Goal: Information Seeking & Learning: Learn about a topic

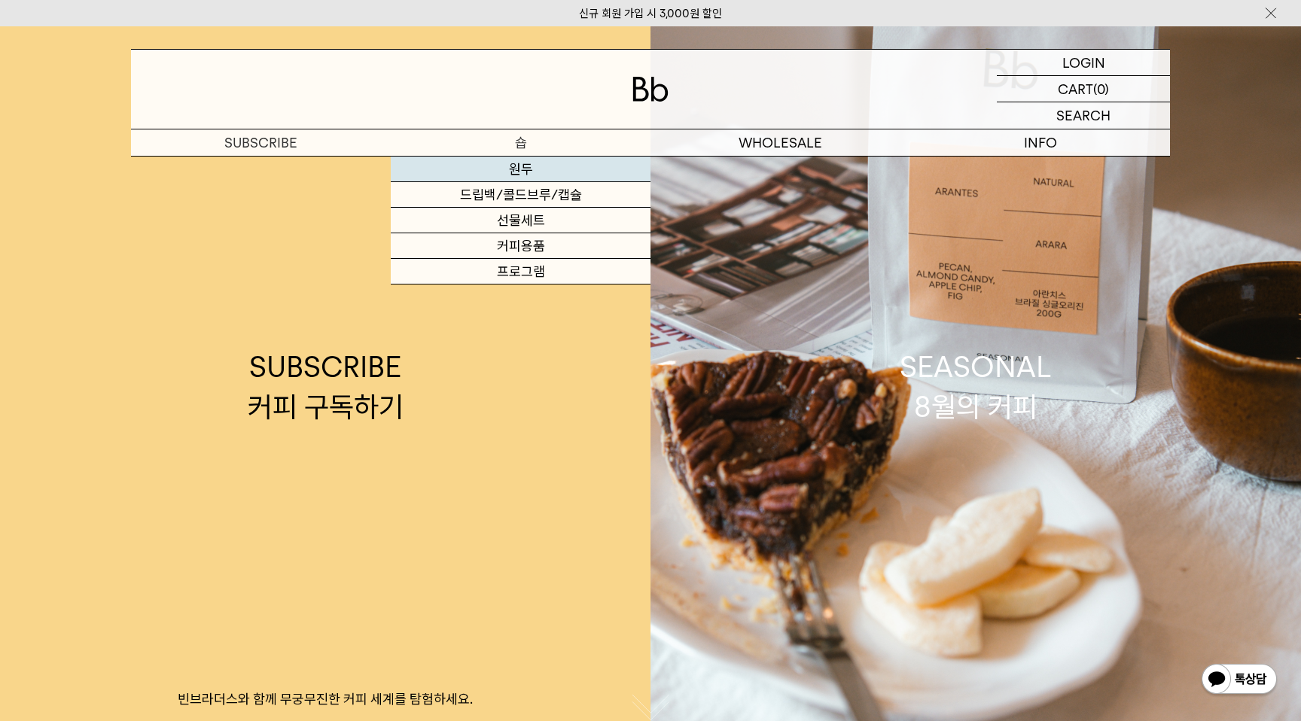
click at [524, 166] on link "원두" at bounding box center [521, 170] width 260 height 26
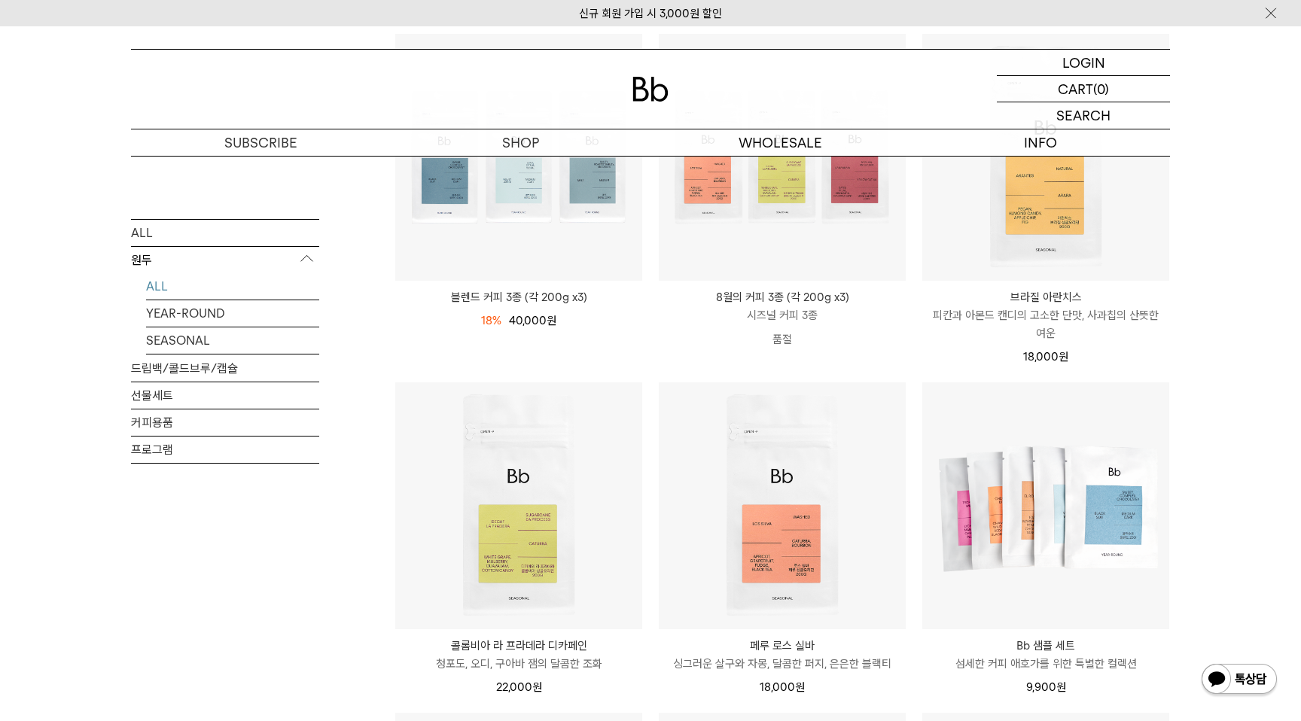
scroll to position [291, 0]
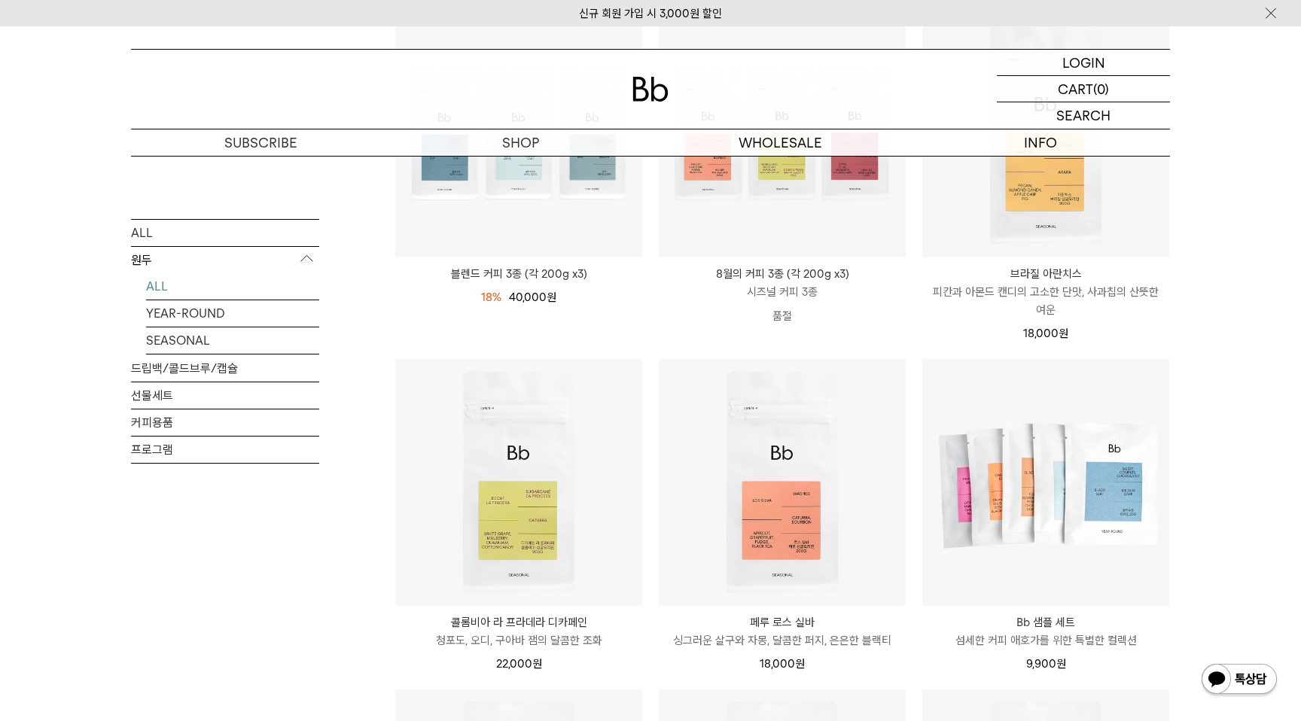
click at [1223, 368] on div "SHOP 원두 ALL 원두 ALL YEAR-ROUND SEASONAL 드립백/콜드브루/캡슐 선물세트 커피용품 프로그램 원두 [PERSON_NA…" at bounding box center [650, 682] width 1301 height 1636
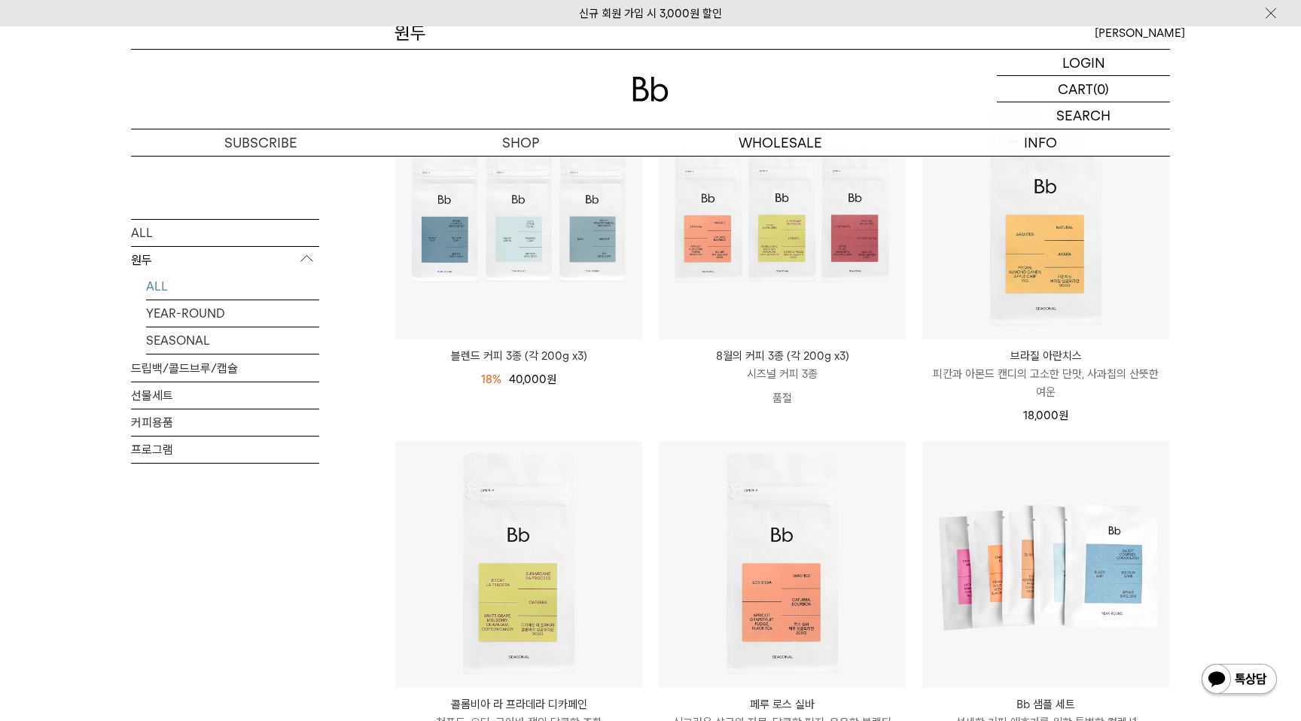
scroll to position [207, 0]
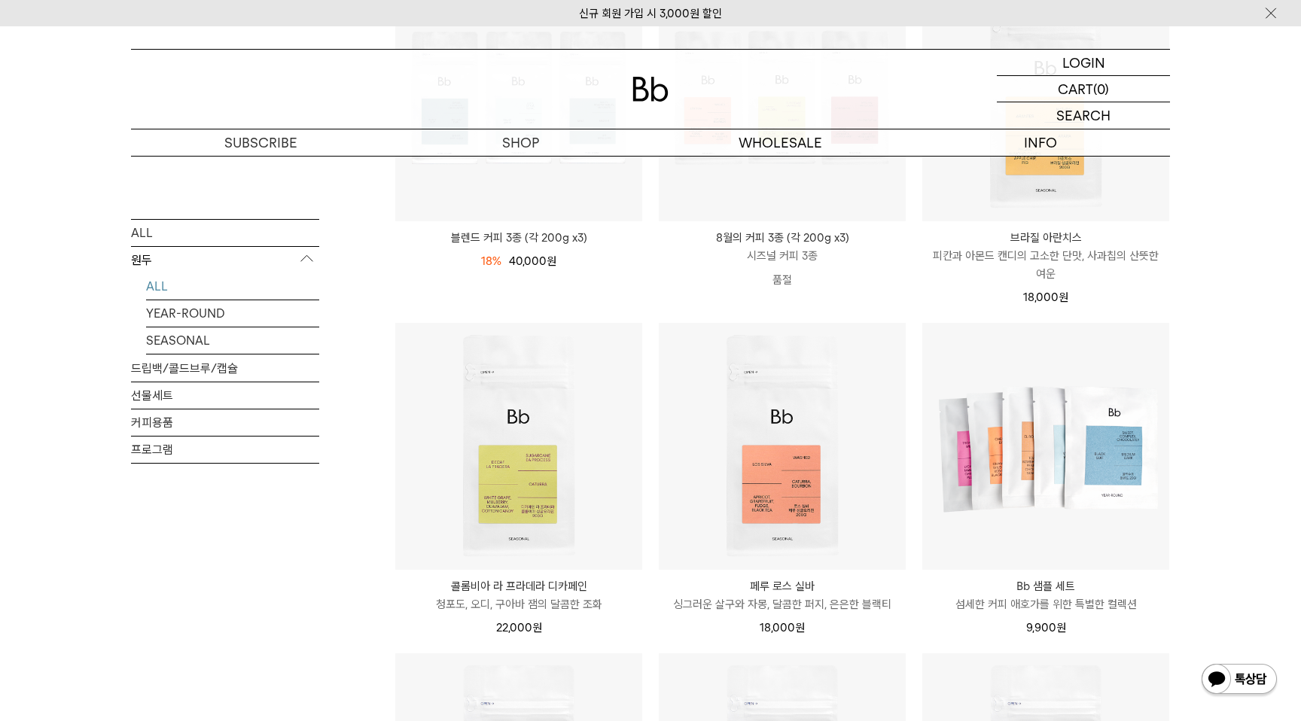
scroll to position [212, 0]
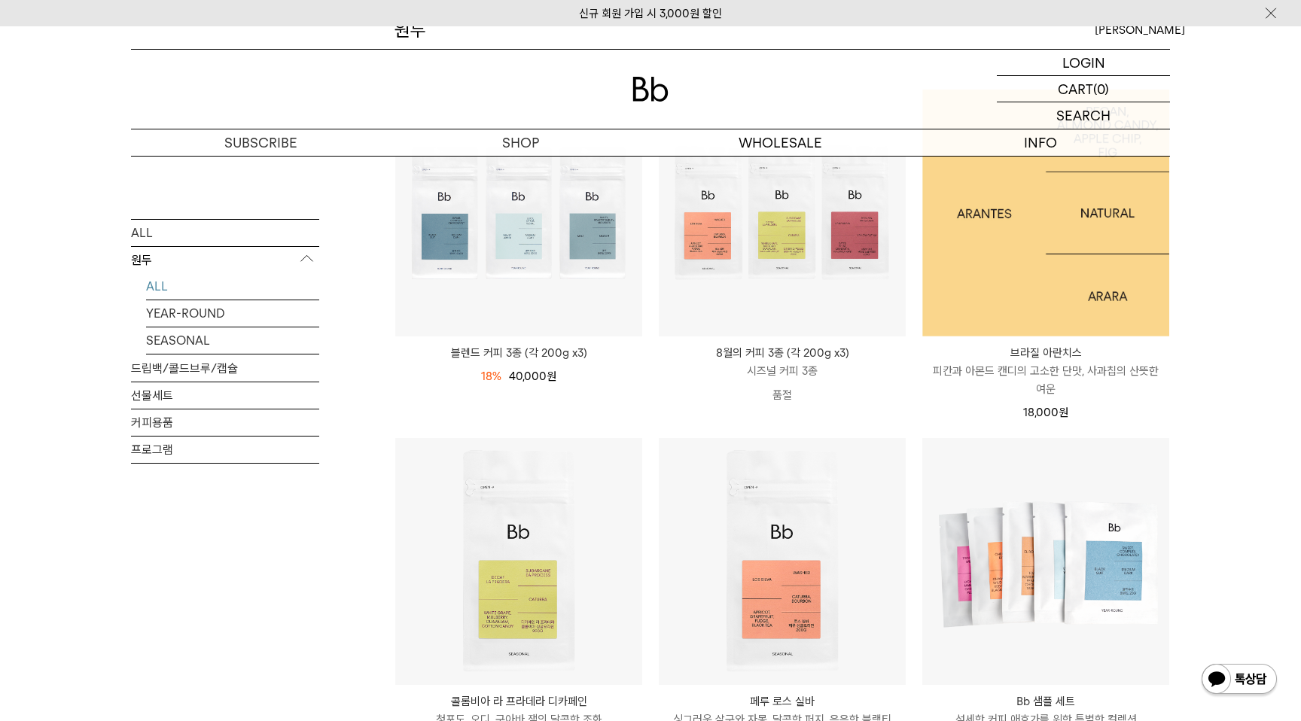
click at [1044, 247] on img at bounding box center [1045, 213] width 247 height 247
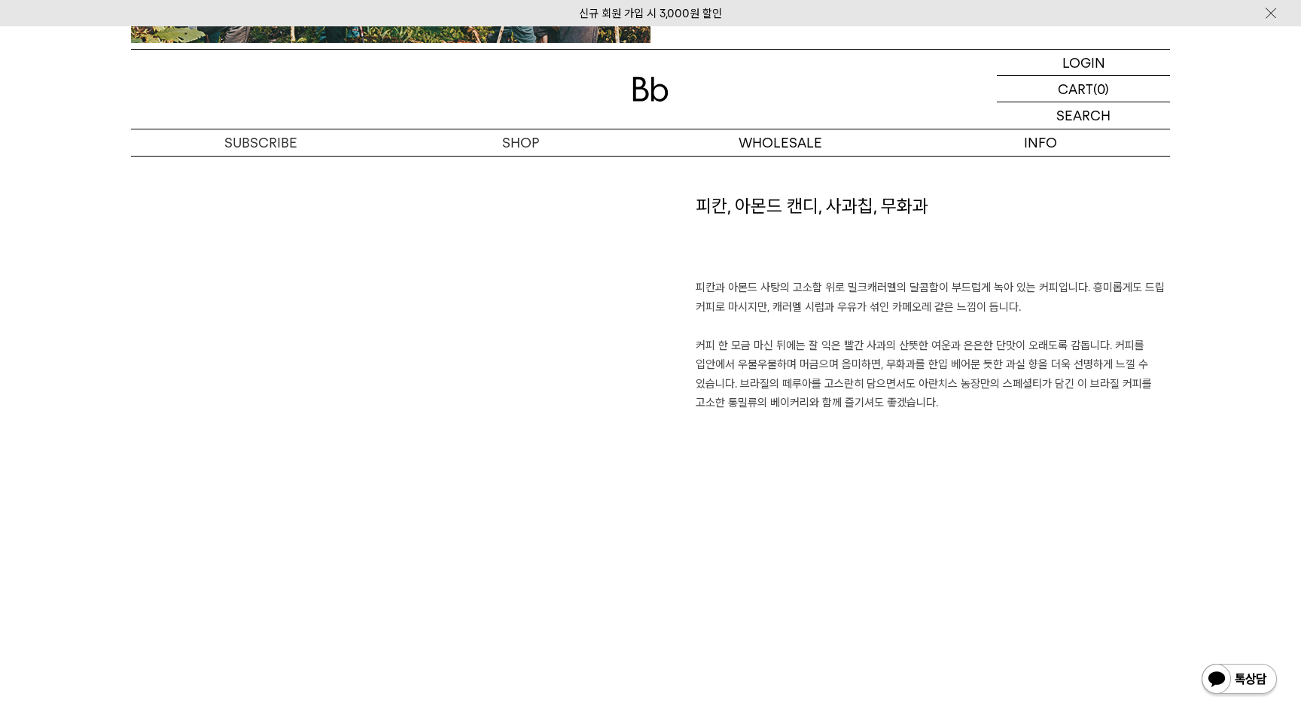
scroll to position [1104, 0]
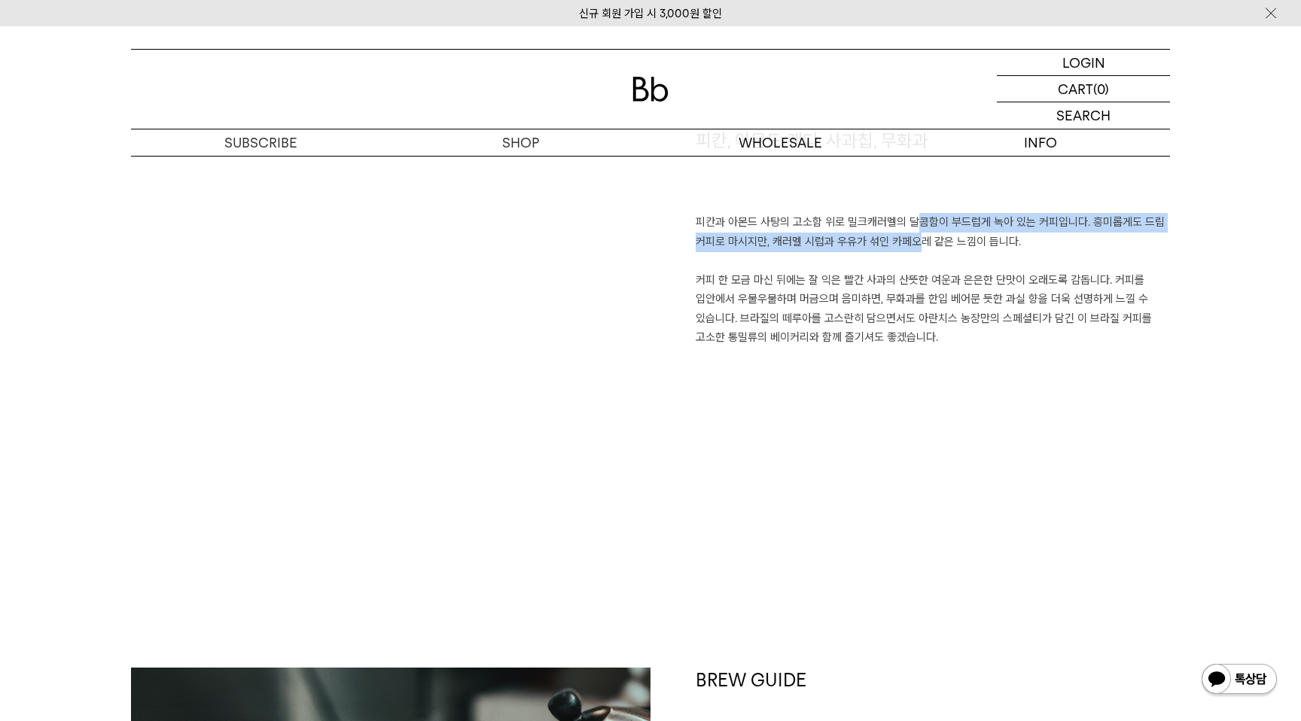
drag, startPoint x: 906, startPoint y: 218, endPoint x: 907, endPoint y: 237, distance: 18.8
click at [907, 237] on p "피칸과 아몬드 사탕의 고소함 위로 밀크캐러멜의 달콤함이 부드럽게 녹아 있는 커피입니다. 흥미롭게도 드립 커피로 마시지만, 캐러멜 시럽과 우유가…" at bounding box center [933, 280] width 474 height 135
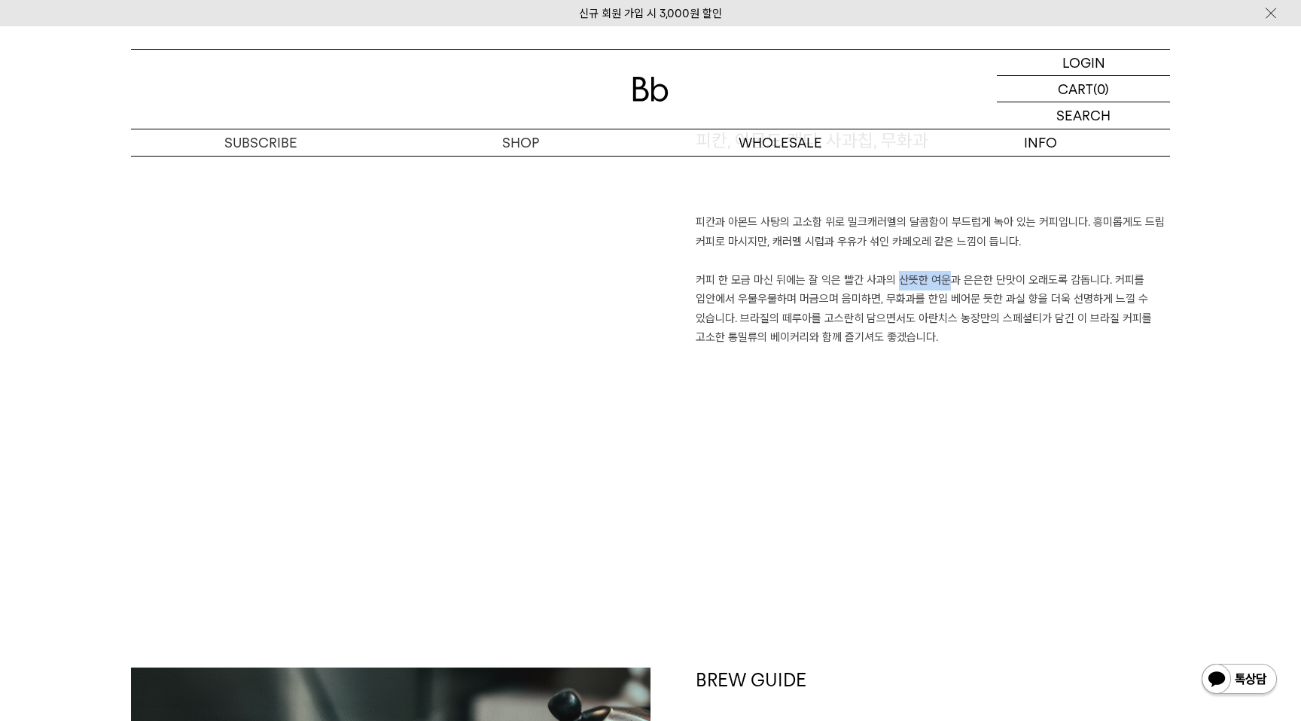
drag, startPoint x: 882, startPoint y: 280, endPoint x: 931, endPoint y: 281, distance: 48.9
click at [931, 281] on p "피칸과 아몬드 사탕의 고소함 위로 밀크캐러멜의 달콤함이 부드럽게 녹아 있는 커피입니다. 흥미롭게도 드립 커피로 마시지만, 캐러멜 시럽과 우유가…" at bounding box center [933, 280] width 474 height 135
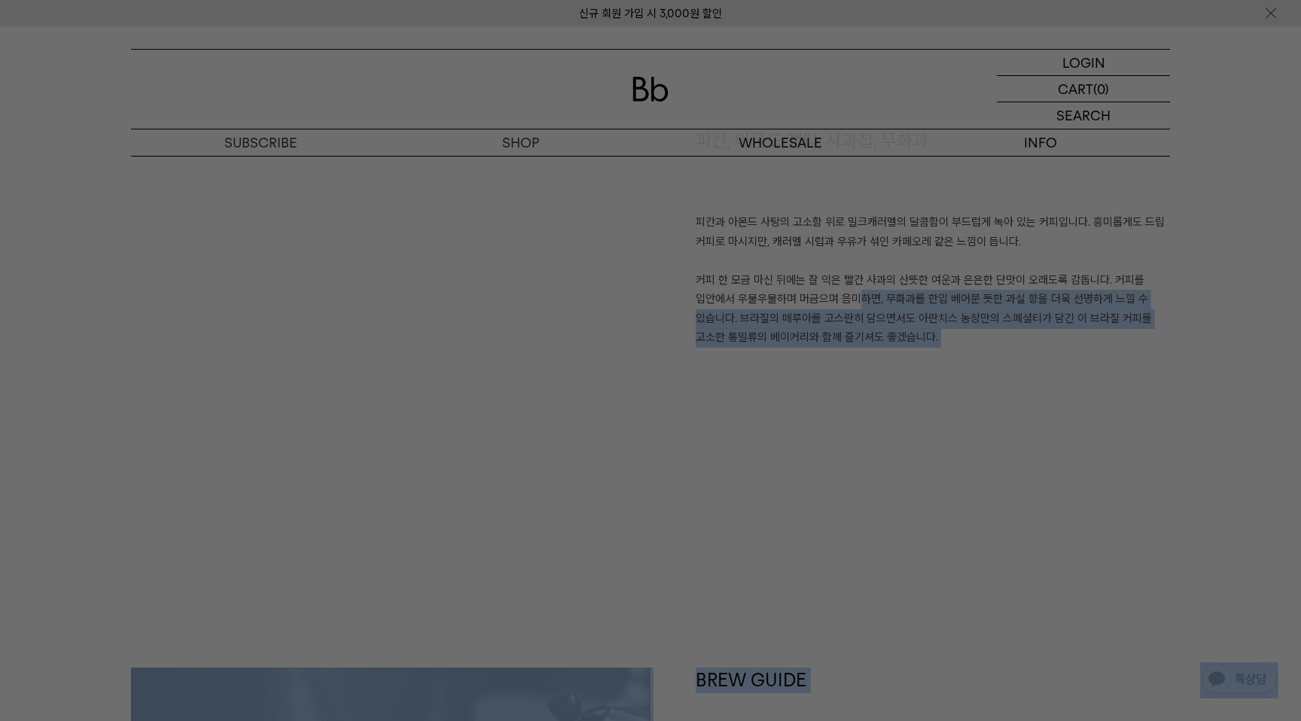
drag, startPoint x: 842, startPoint y: 295, endPoint x: 911, endPoint y: 310, distance: 70.1
click at [884, 303] on div at bounding box center [650, 360] width 1301 height 721
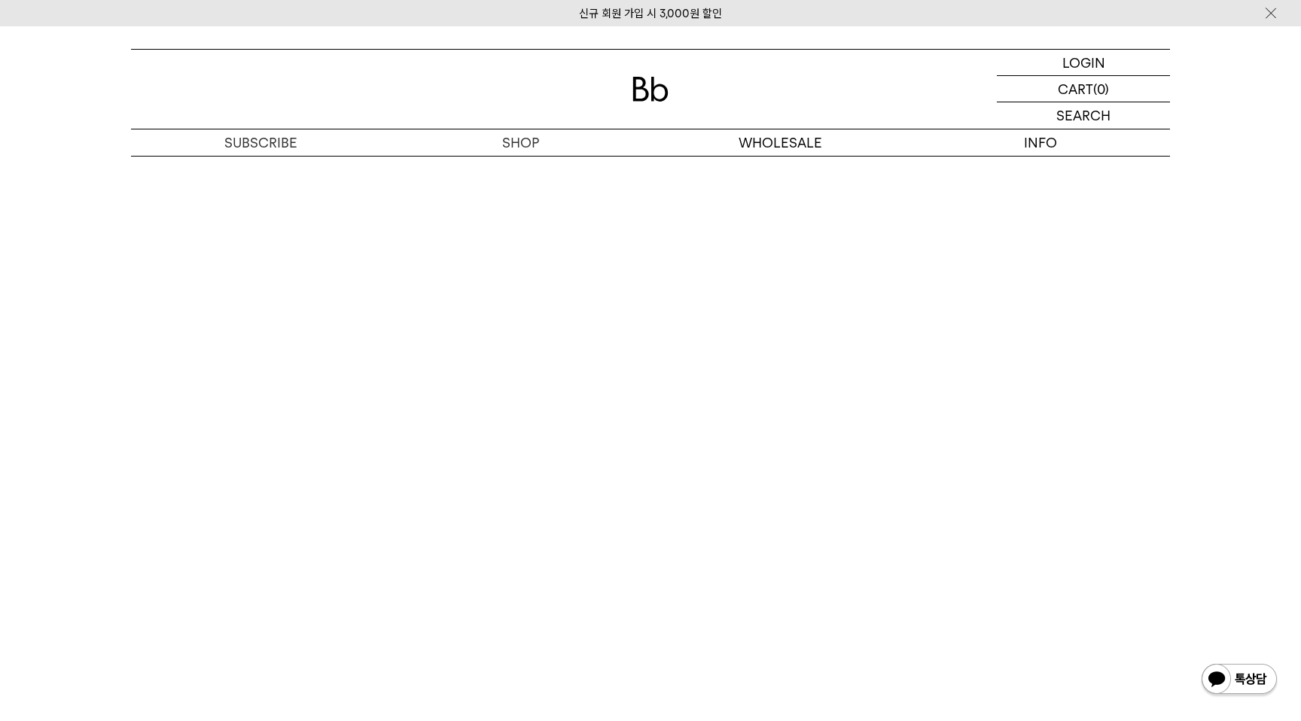
scroll to position [2996, 0]
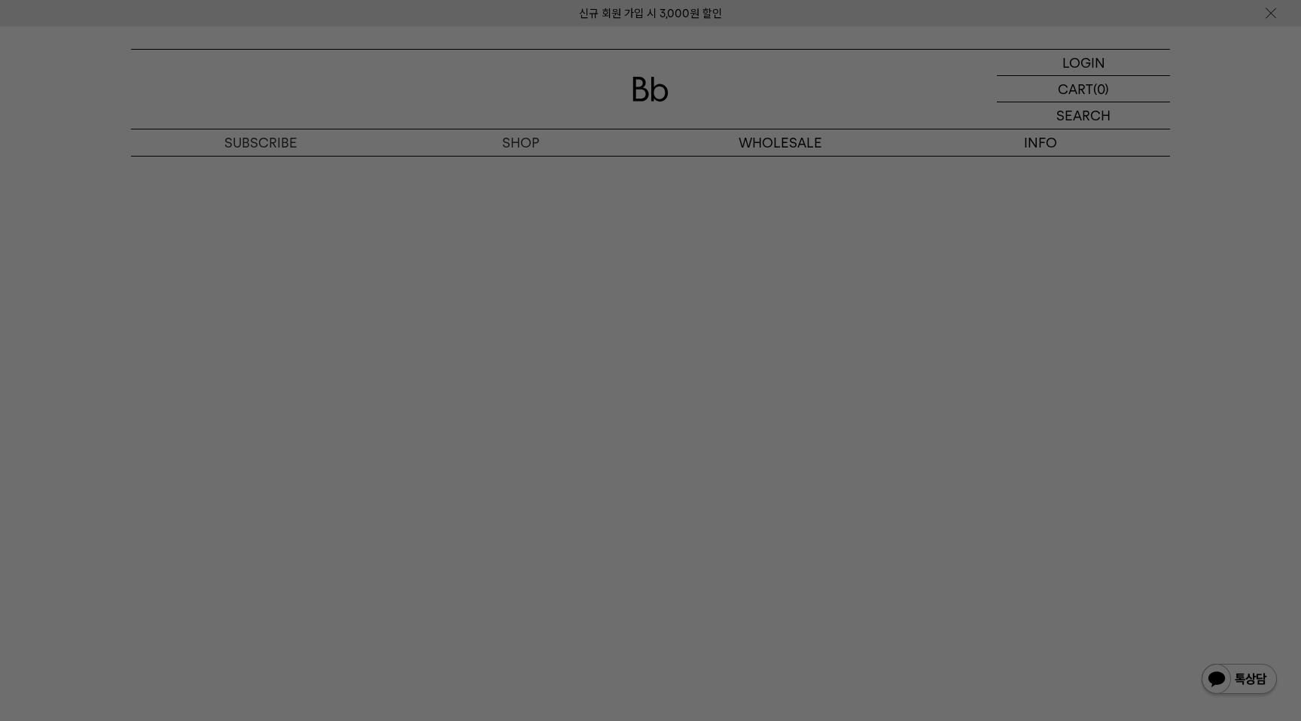
click at [1229, 209] on div at bounding box center [650, 360] width 1301 height 721
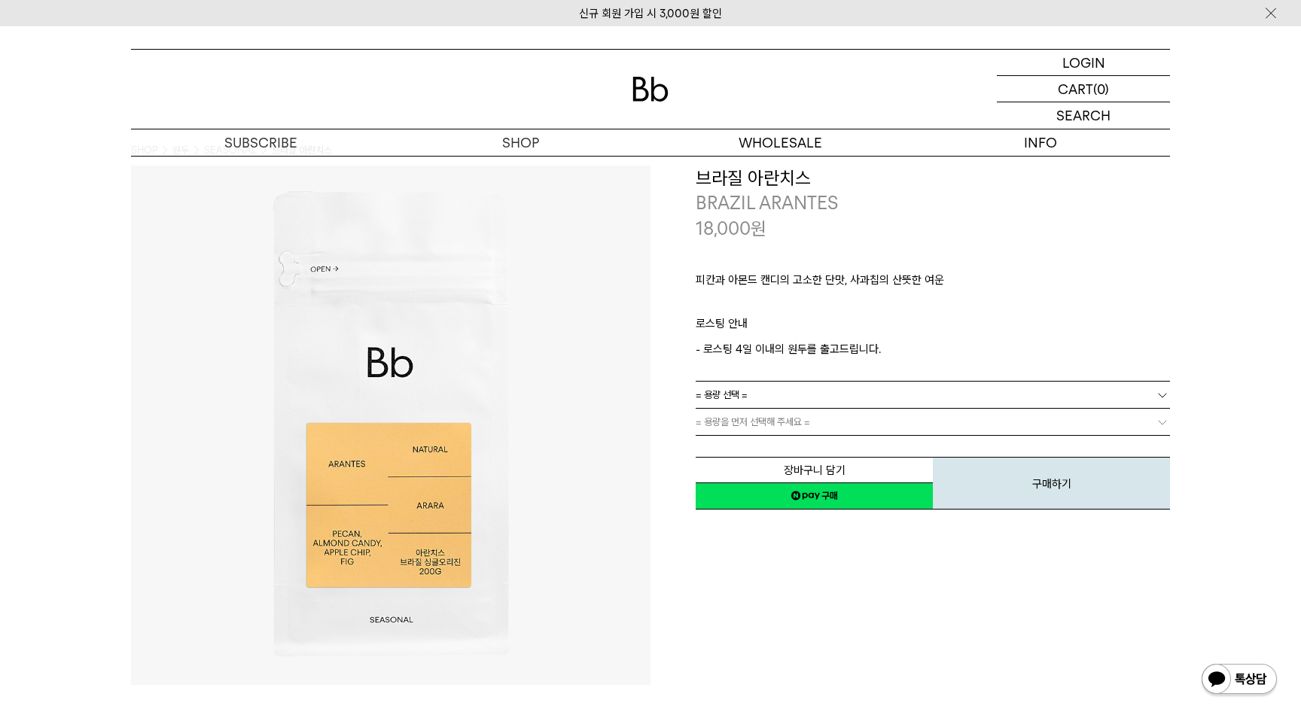
scroll to position [0, 0]
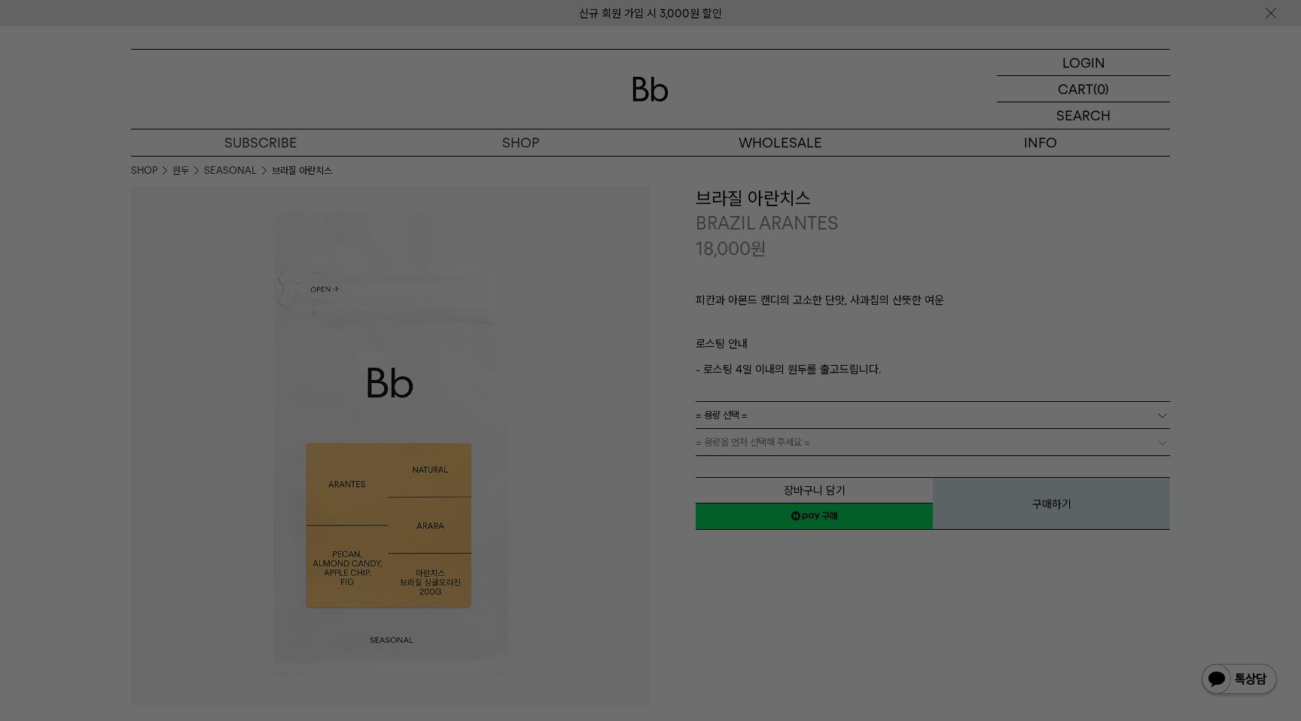
click at [1191, 282] on div at bounding box center [650, 360] width 1301 height 721
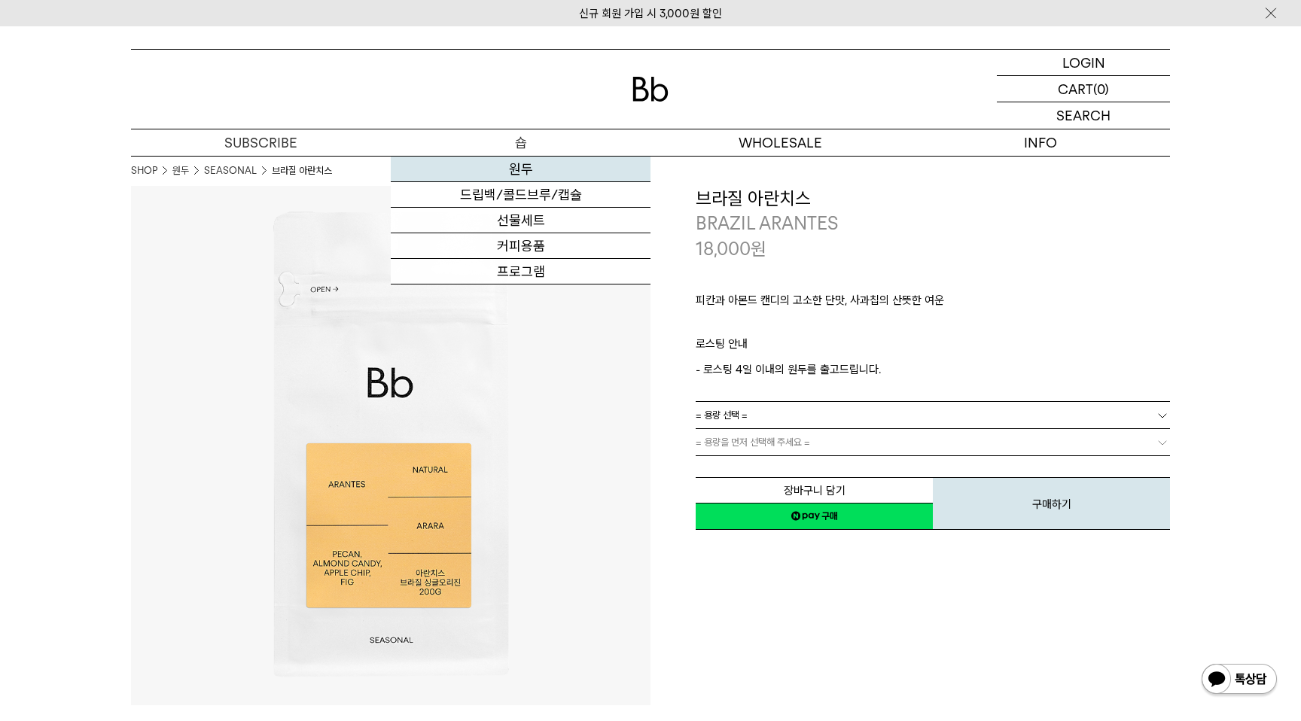
click at [529, 168] on link "원두" at bounding box center [521, 170] width 260 height 26
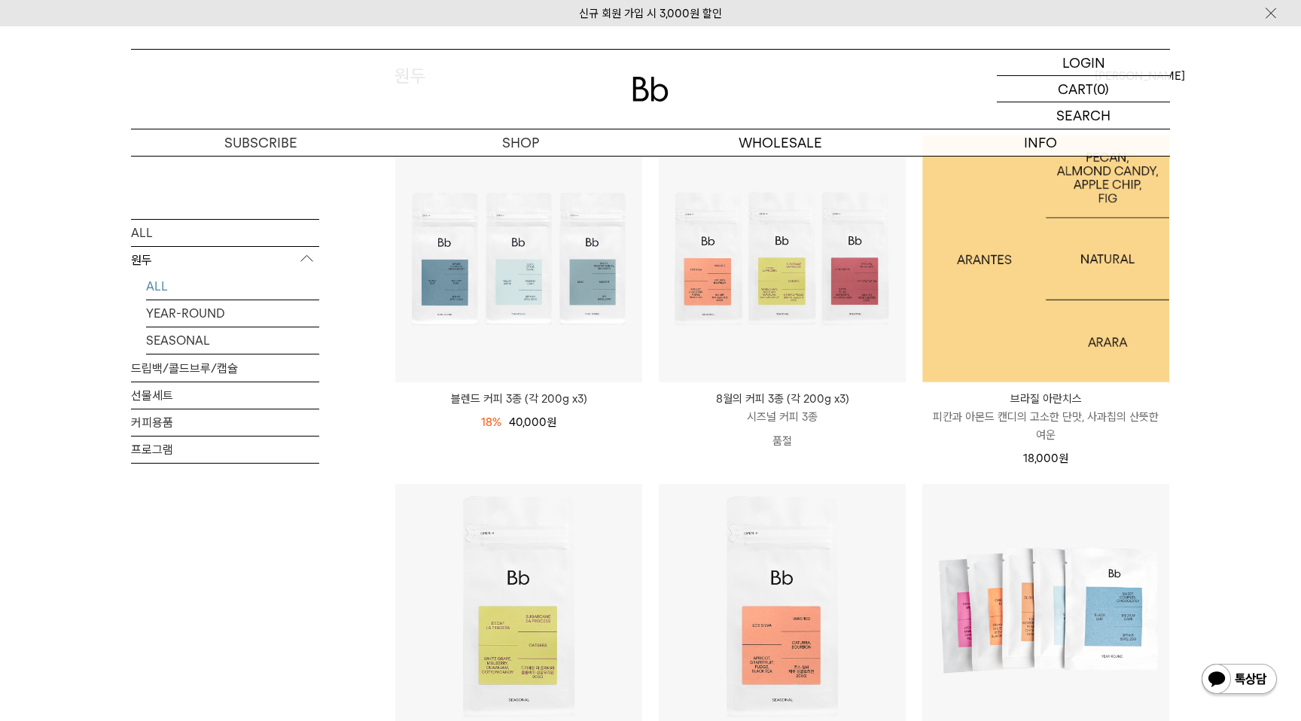
scroll to position [232, 0]
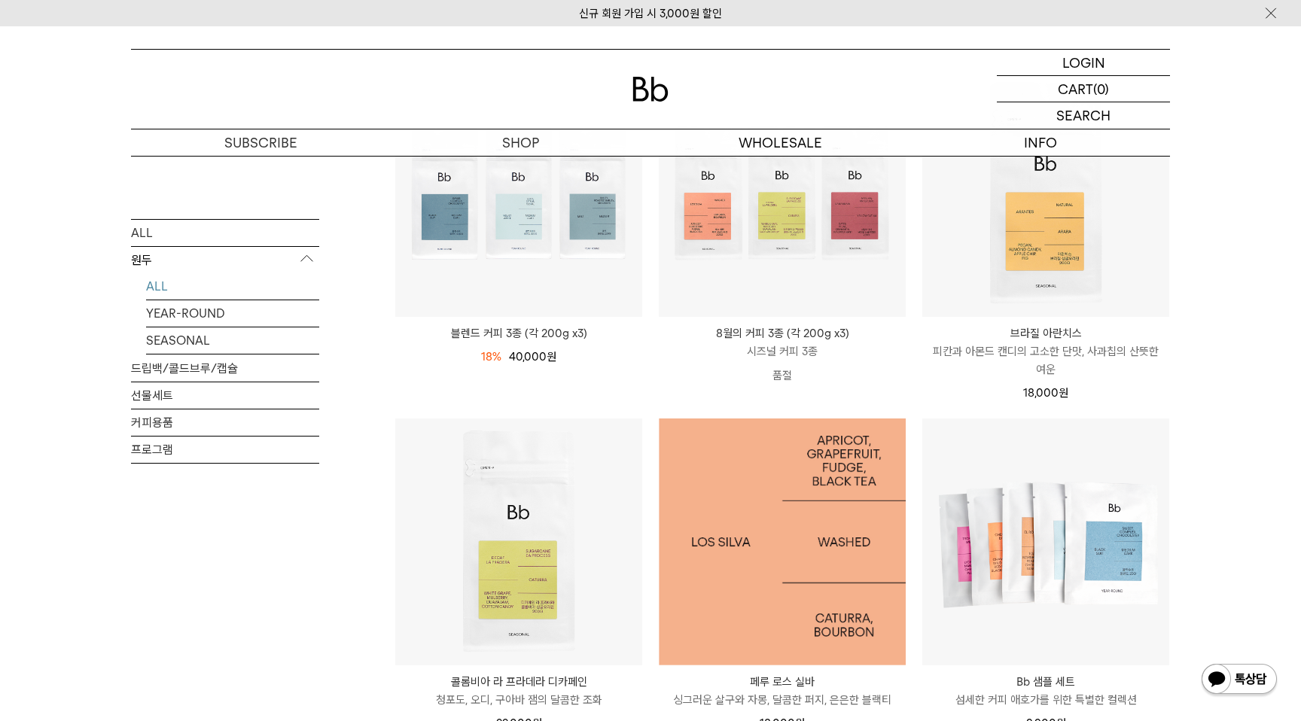
click at [784, 558] on img at bounding box center [782, 542] width 247 height 247
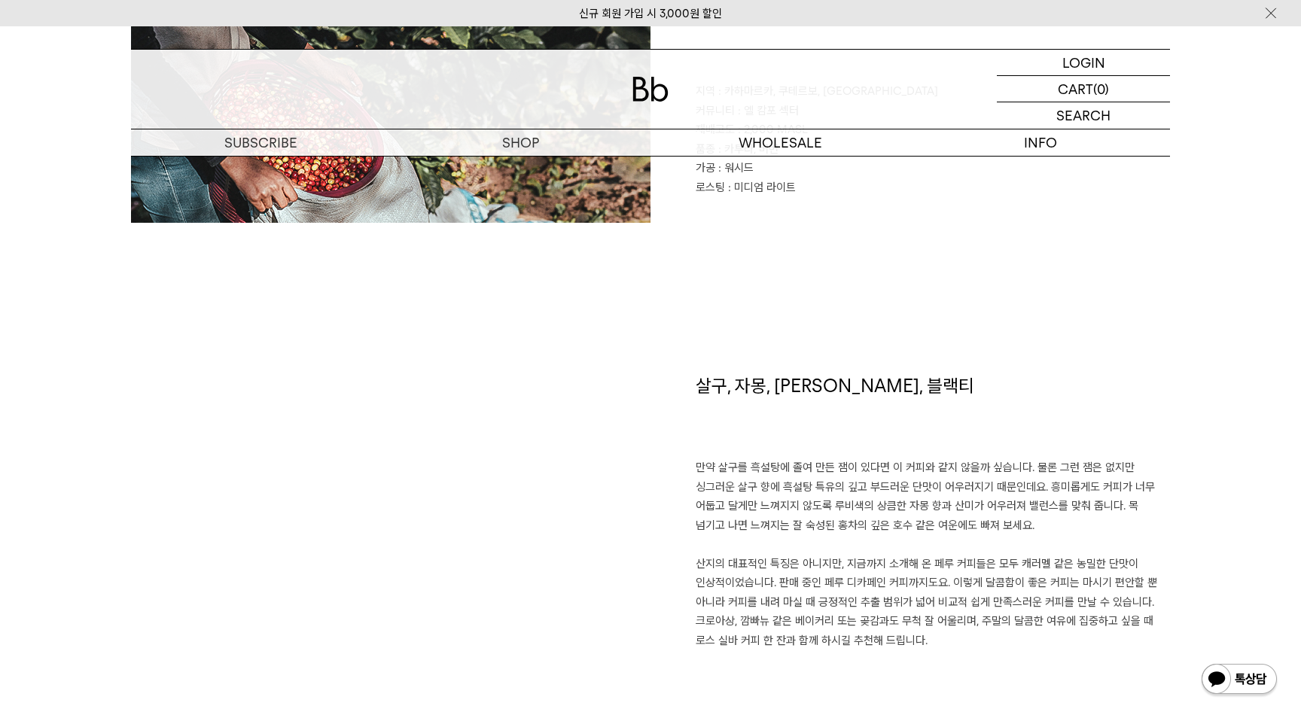
scroll to position [864, 0]
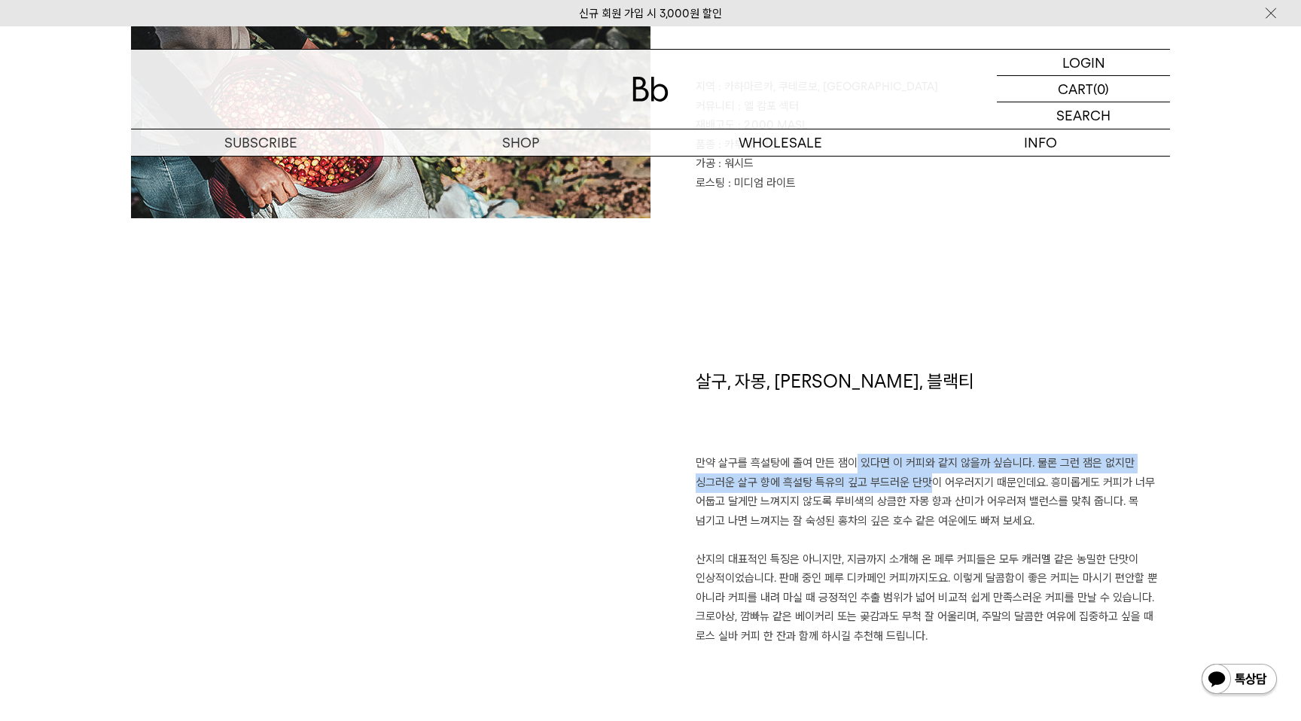
drag, startPoint x: 839, startPoint y: 457, endPoint x: 909, endPoint y: 478, distance: 73.1
click at [909, 478] on p "만약 살구를 흑설탕에 졸여 만든 잼이 있다면 이 커피와 같지 않을까 싶습니다. 물론 그런 잼은 없지만 싱그러운 살구 향에 흑설탕 특유의 깊고 …" at bounding box center [933, 550] width 474 height 192
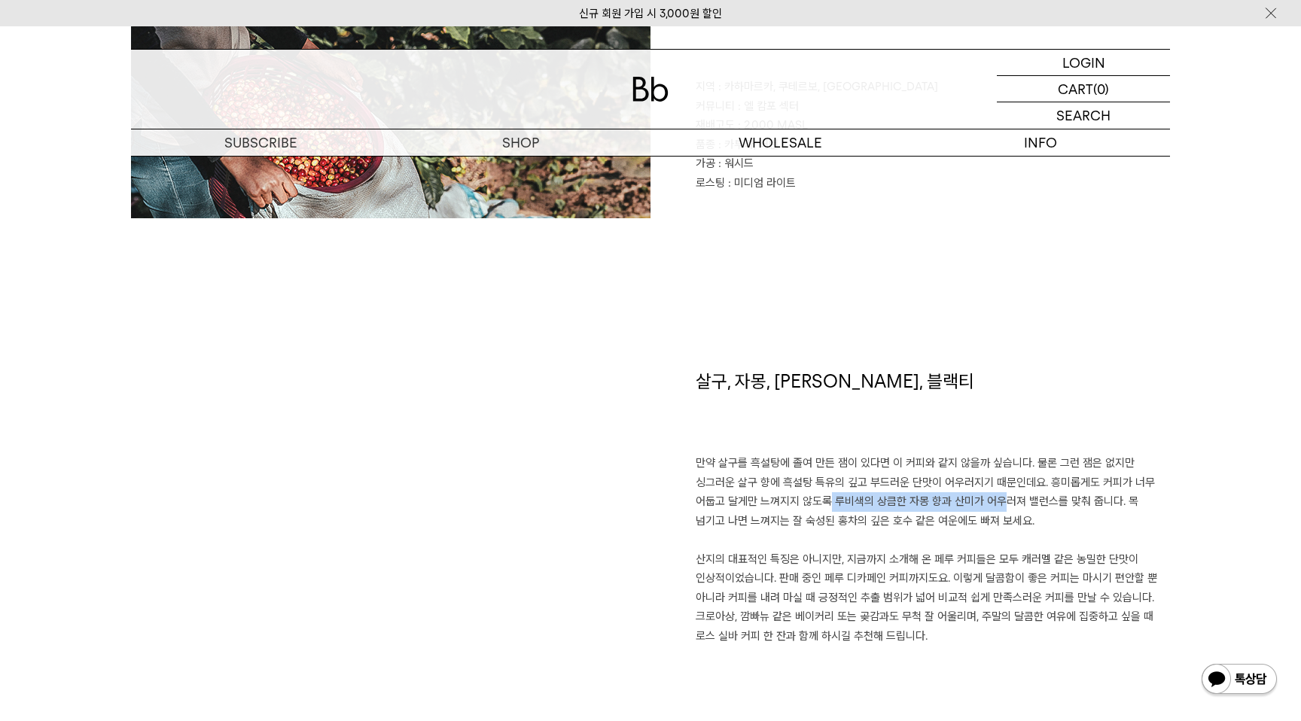
drag, startPoint x: 809, startPoint y: 506, endPoint x: 985, endPoint y: 508, distance: 175.4
click at [985, 508] on p "만약 살구를 흑설탕에 졸여 만든 잼이 있다면 이 커피와 같지 않을까 싶습니다. 물론 그런 잼은 없지만 싱그러운 살구 향에 흑설탕 특유의 깊고 …" at bounding box center [933, 550] width 474 height 192
drag, startPoint x: 1007, startPoint y: 506, endPoint x: 1053, endPoint y: 502, distance: 45.3
click at [1053, 502] on p "만약 살구를 흑설탕에 졸여 만든 잼이 있다면 이 커피와 같지 않을까 싶습니다. 물론 그런 잼은 없지만 싱그러운 살구 향에 흑설탕 특유의 깊고 …" at bounding box center [933, 550] width 474 height 192
drag, startPoint x: 809, startPoint y: 519, endPoint x: 906, endPoint y: 522, distance: 97.2
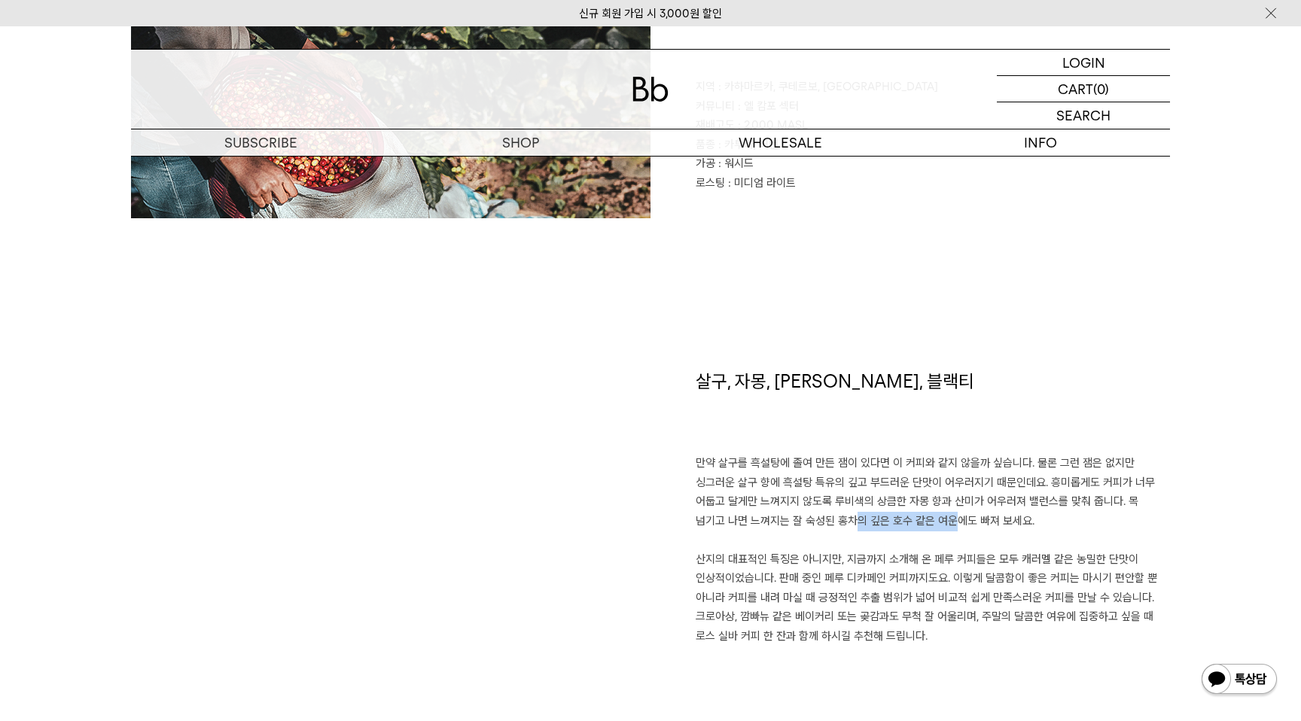
click at [906, 522] on p "만약 살구를 흑설탕에 졸여 만든 잼이 있다면 이 커피와 같지 않을까 싶습니다. 물론 그런 잼은 없지만 싱그러운 살구 향에 흑설탕 특유의 깊고 …" at bounding box center [933, 550] width 474 height 192
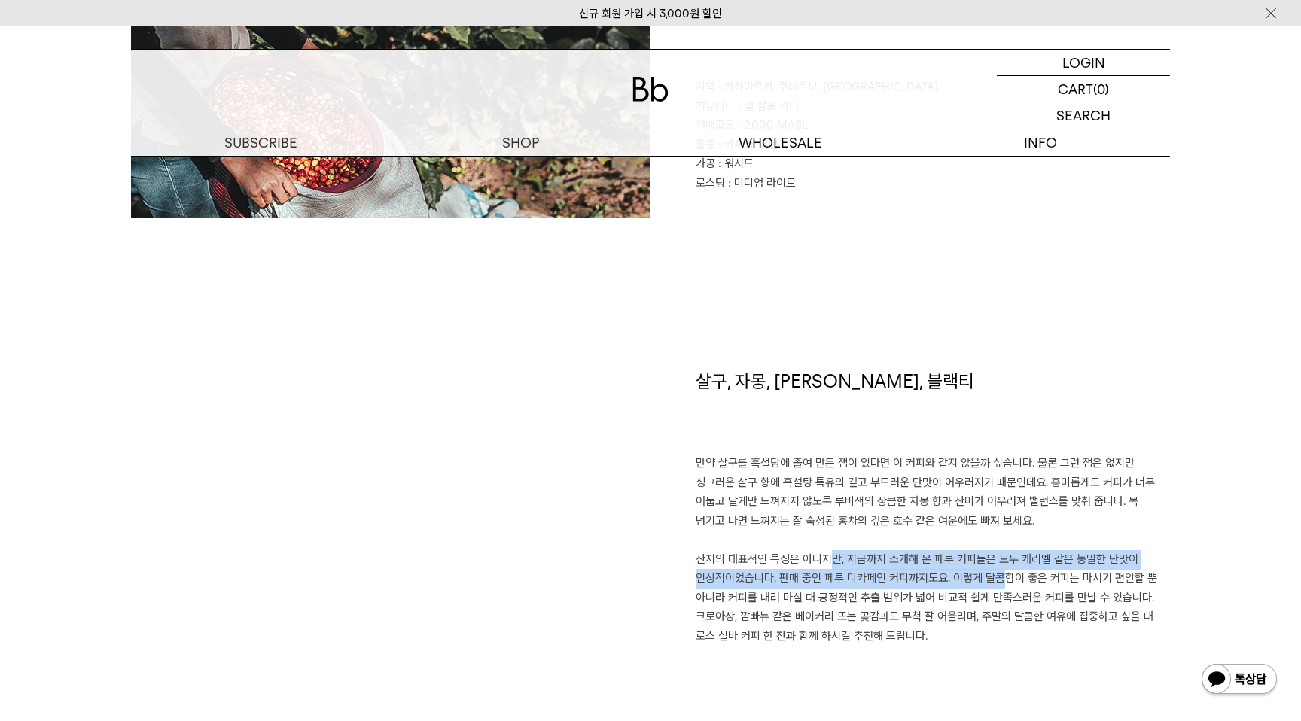
drag, startPoint x: 814, startPoint y: 560, endPoint x: 986, endPoint y: 578, distance: 173.4
click at [986, 578] on p "만약 살구를 흑설탕에 졸여 만든 잼이 있다면 이 커피와 같지 않을까 싶습니다. 물론 그런 잼은 없지만 싱그러운 살구 향에 흑설탕 특유의 깊고 …" at bounding box center [933, 550] width 474 height 192
click at [839, 580] on p "만약 살구를 흑설탕에 졸여 만든 잼이 있다면 이 커피와 같지 않을까 싶습니다. 물론 그런 잼은 없지만 싱그러운 살구 향에 흑설탕 특유의 깊고 …" at bounding box center [933, 550] width 474 height 192
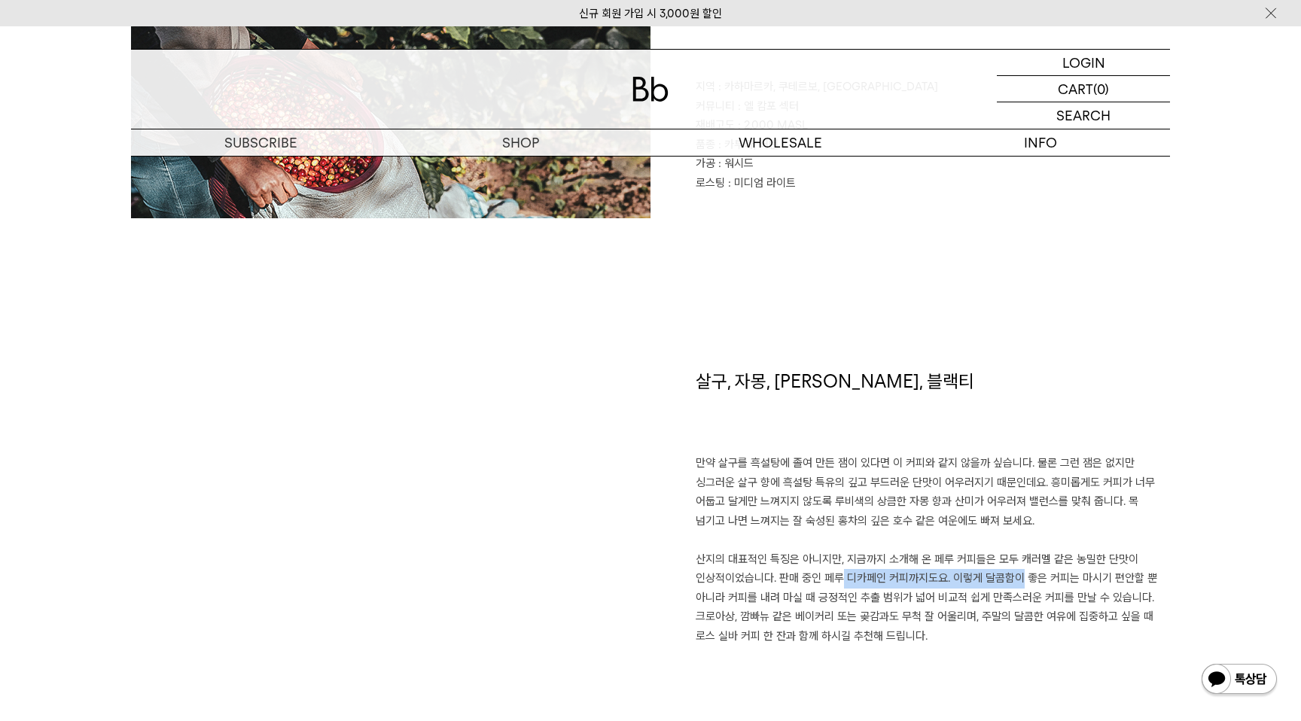
drag, startPoint x: 824, startPoint y: 580, endPoint x: 997, endPoint y: 582, distance: 173.2
click at [997, 582] on p "만약 살구를 흑설탕에 졸여 만든 잼이 있다면 이 커피와 같지 않을까 싶습니다. 물론 그런 잼은 없지만 싱그러운 살구 향에 흑설탕 특유의 깊고 …" at bounding box center [933, 550] width 474 height 192
drag, startPoint x: 803, startPoint y: 595, endPoint x: 995, endPoint y: 603, distance: 192.2
click at [995, 603] on p "만약 살구를 흑설탕에 졸여 만든 잼이 있다면 이 커피와 같지 않을까 싶습니다. 물론 그런 잼은 없지만 싱그러운 살구 향에 흑설탕 특유의 깊고 …" at bounding box center [933, 550] width 474 height 192
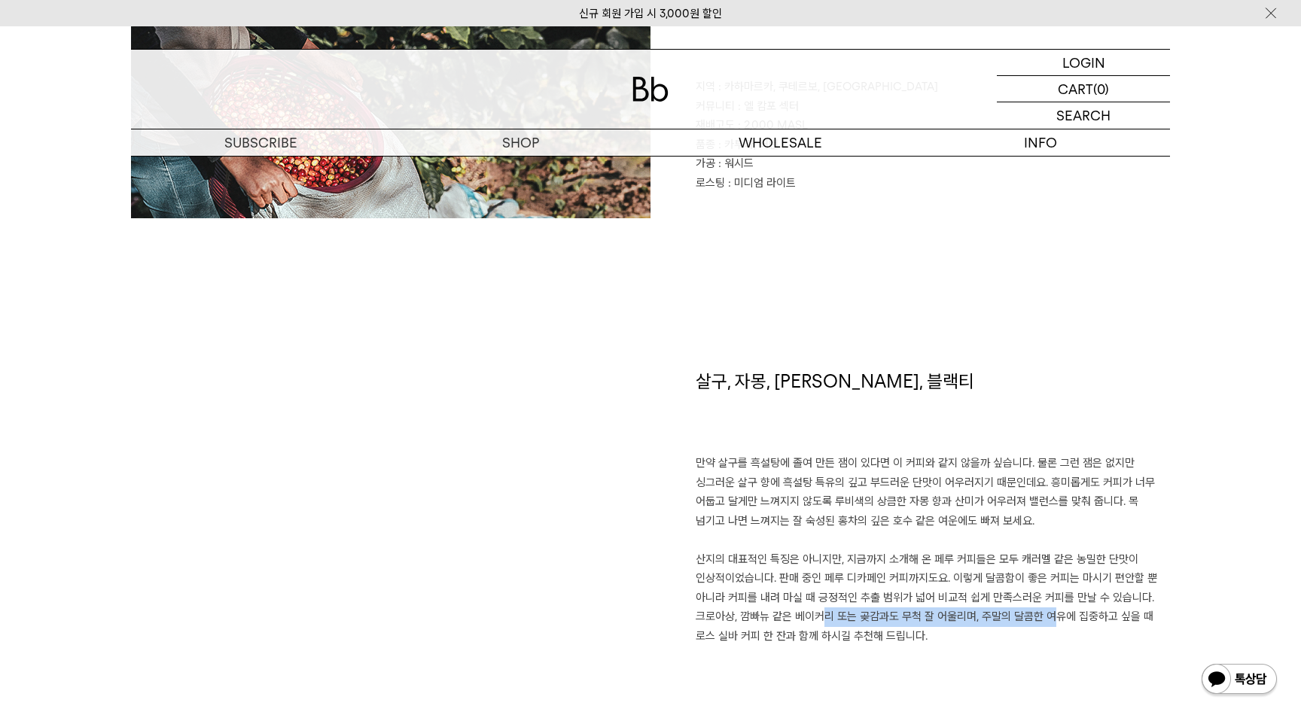
drag, startPoint x: 801, startPoint y: 617, endPoint x: 1037, endPoint y: 617, distance: 236.4
click at [1037, 617] on p "만약 살구를 흑설탕에 졸여 만든 잼이 있다면 이 커피와 같지 않을까 싶습니다. 물론 그런 잼은 없지만 싱그러운 살구 향에 흑설탕 특유의 깊고 …" at bounding box center [933, 550] width 474 height 192
click at [956, 589] on p "만약 살구를 흑설탕에 졸여 만든 잼이 있다면 이 커피와 같지 않을까 싶습니다. 물론 그런 잼은 없지만 싱그러운 살구 향에 흑설탕 특유의 깊고 …" at bounding box center [933, 550] width 474 height 192
drag, startPoint x: 886, startPoint y: 614, endPoint x: 994, endPoint y: 617, distance: 107.7
click at [994, 617] on p "만약 살구를 흑설탕에 졸여 만든 잼이 있다면 이 커피와 같지 않을까 싶습니다. 물론 그런 잼은 없지만 싱그러운 살구 향에 흑설탕 특유의 깊고 …" at bounding box center [933, 550] width 474 height 192
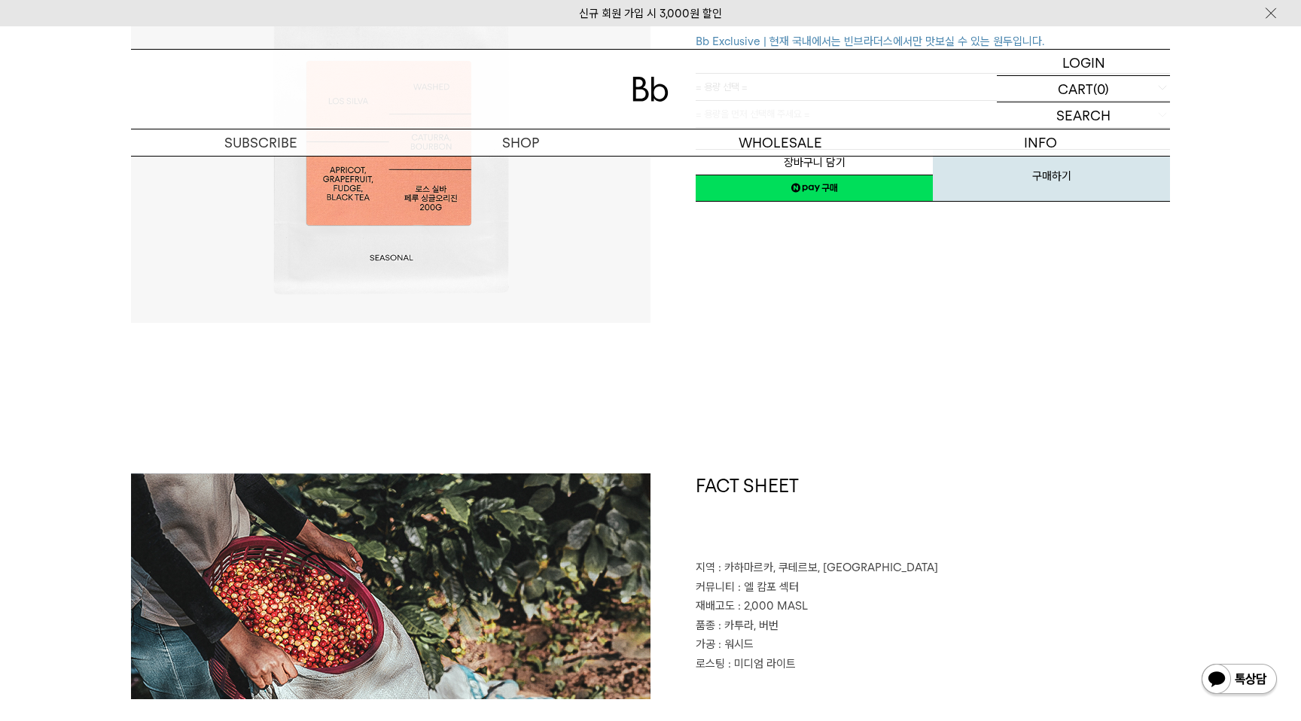
scroll to position [0, 0]
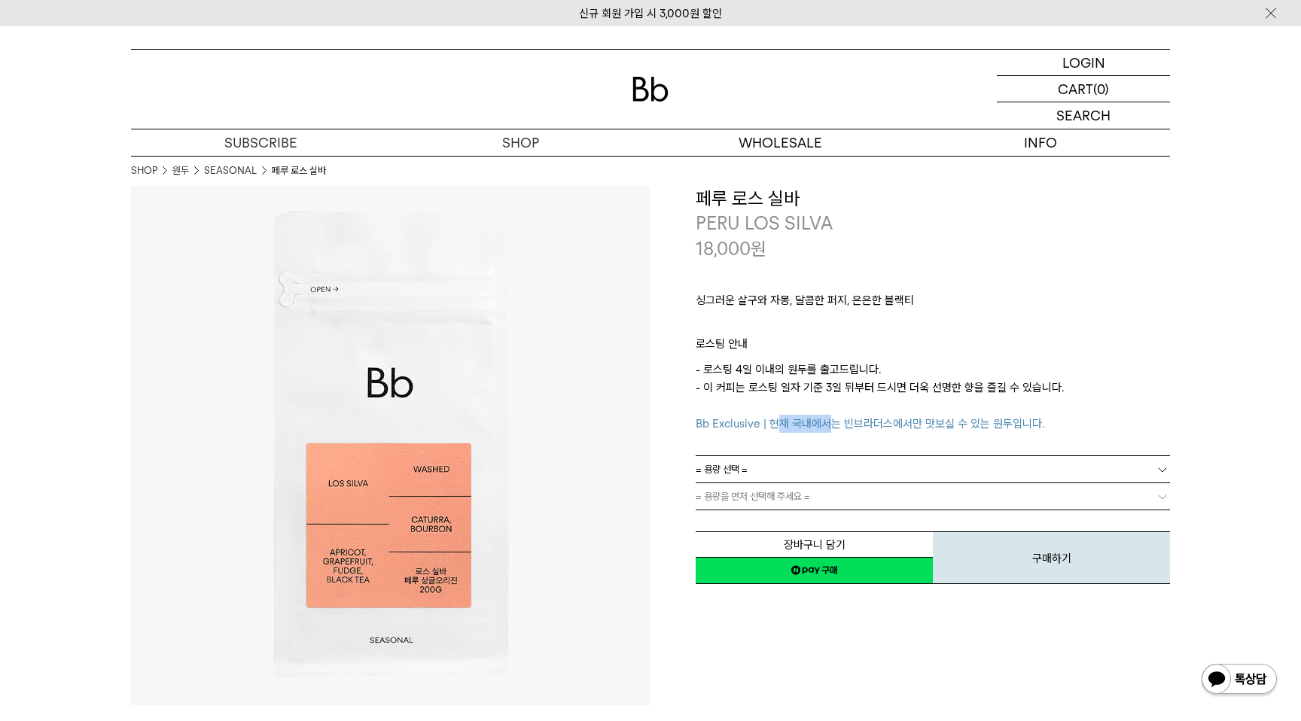
drag, startPoint x: 780, startPoint y: 424, endPoint x: 828, endPoint y: 428, distance: 48.3
click at [828, 428] on span "Bb Exclusive | 현재 국내에서는 빈브라더스에서만 맛보실 수 있는 원두입니다." at bounding box center [870, 424] width 349 height 14
click at [1120, 328] on p "ㅤ" at bounding box center [933, 326] width 474 height 18
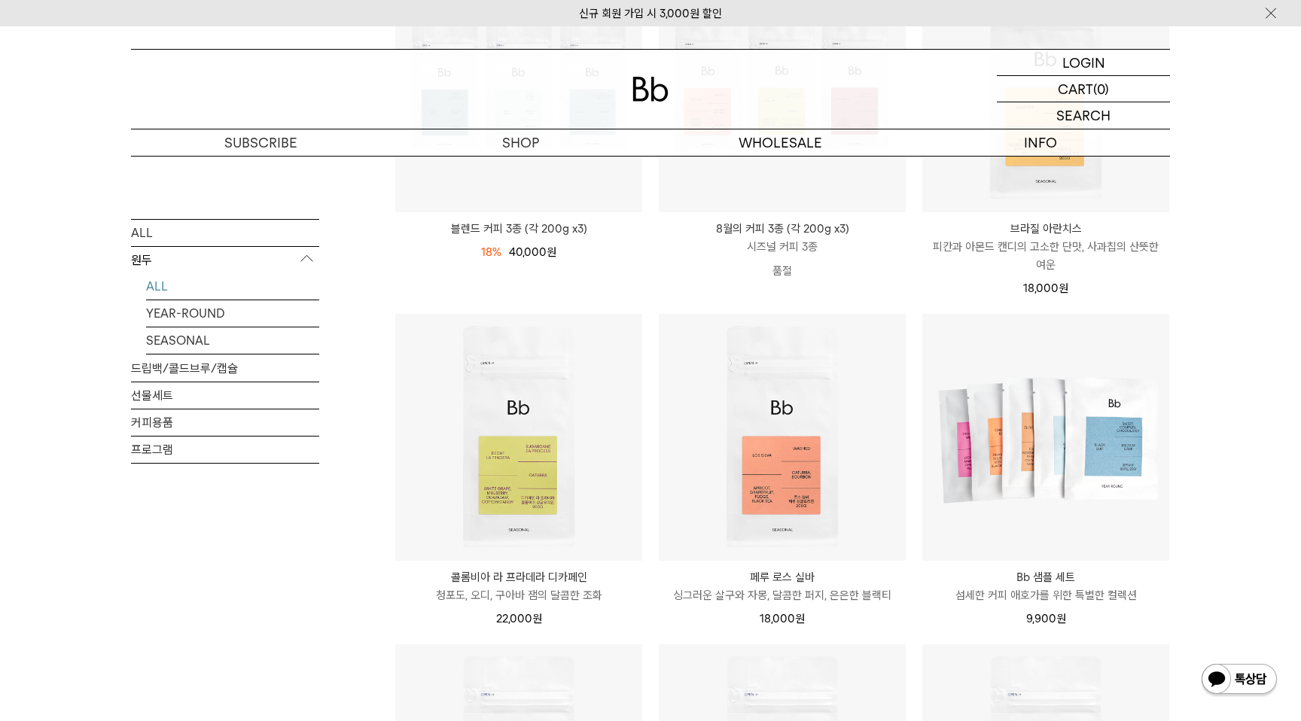
scroll to position [338, 0]
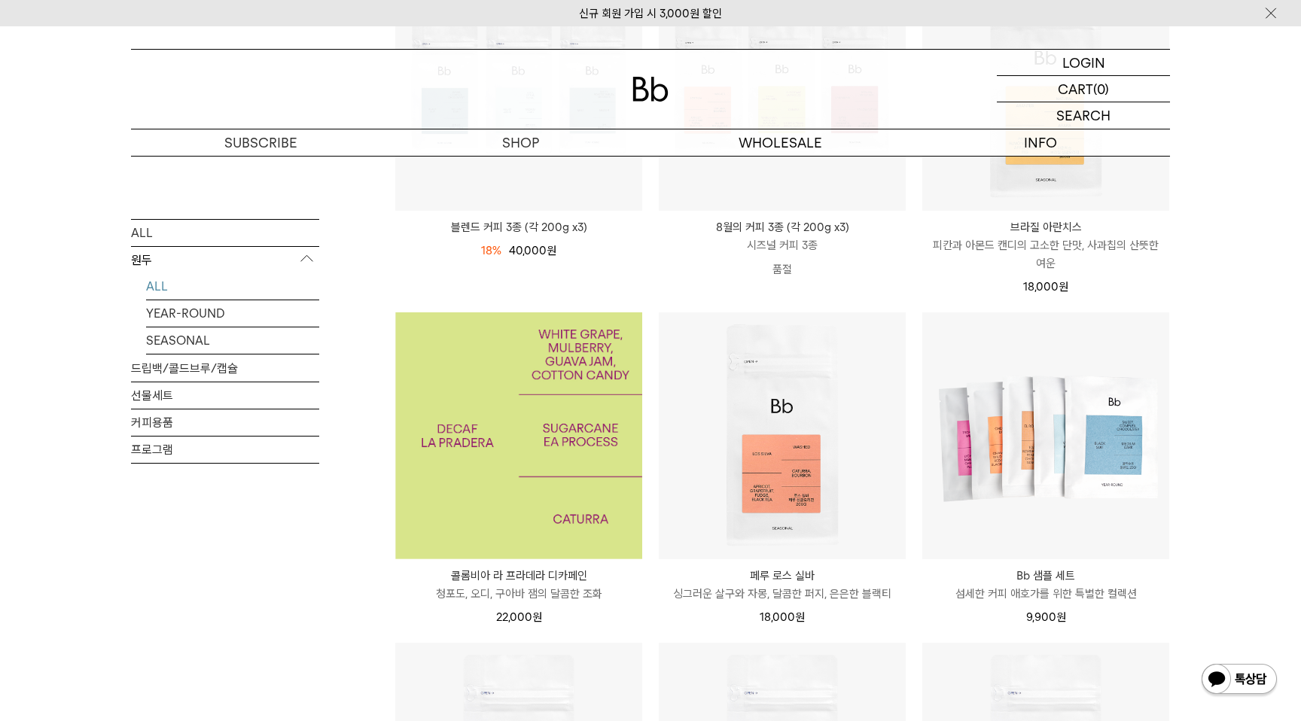
click at [539, 461] on img at bounding box center [518, 435] width 247 height 247
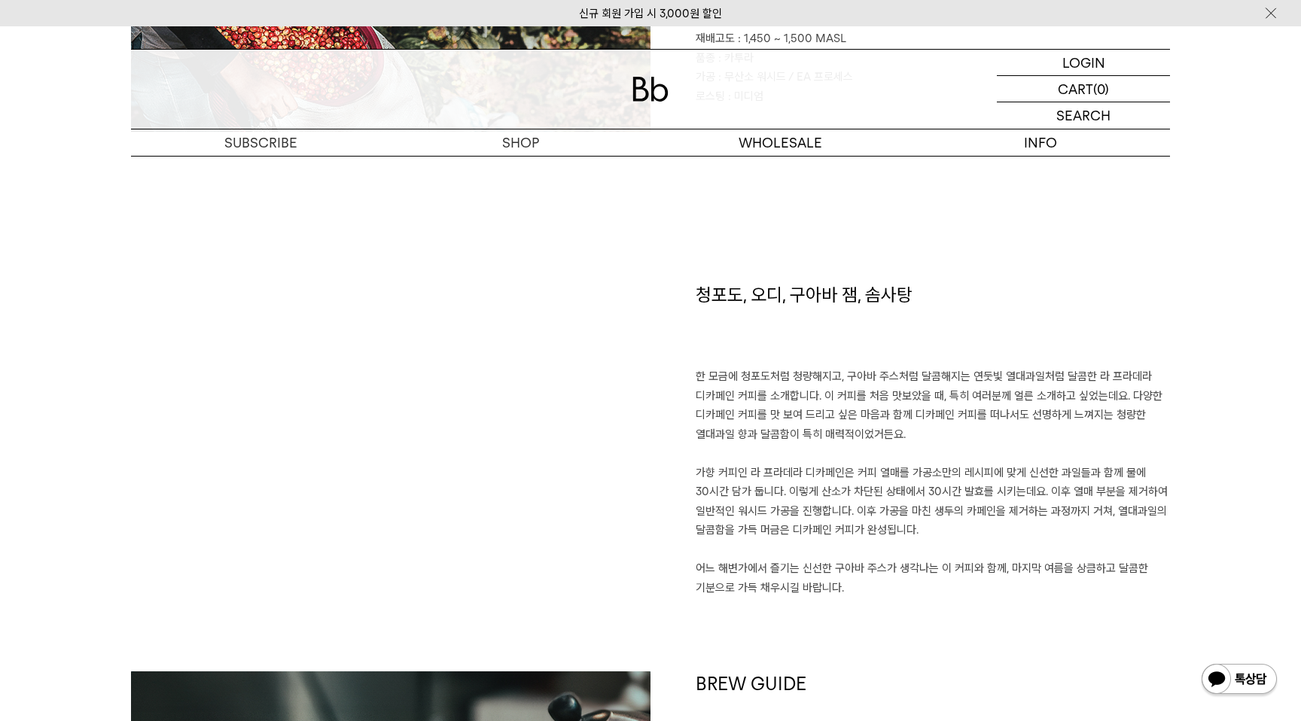
scroll to position [1007, 0]
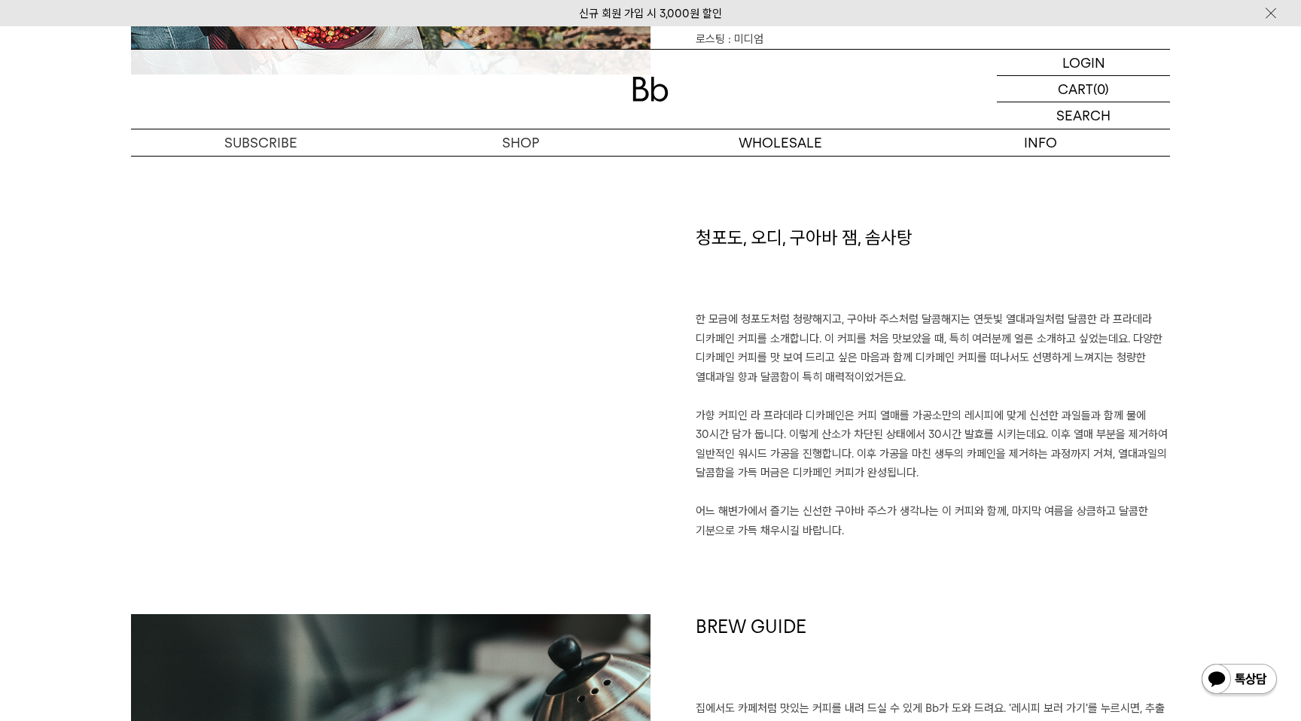
click at [810, 315] on p "한 모금에 청포도처럼 청량해지고, 구아바 주스처럼 달콤해지는 연둣빛 열대과일처럼 달콤한 라 프라데라 디카페인 커피를 소개합니다. 이 커피를 처…" at bounding box center [933, 425] width 474 height 230
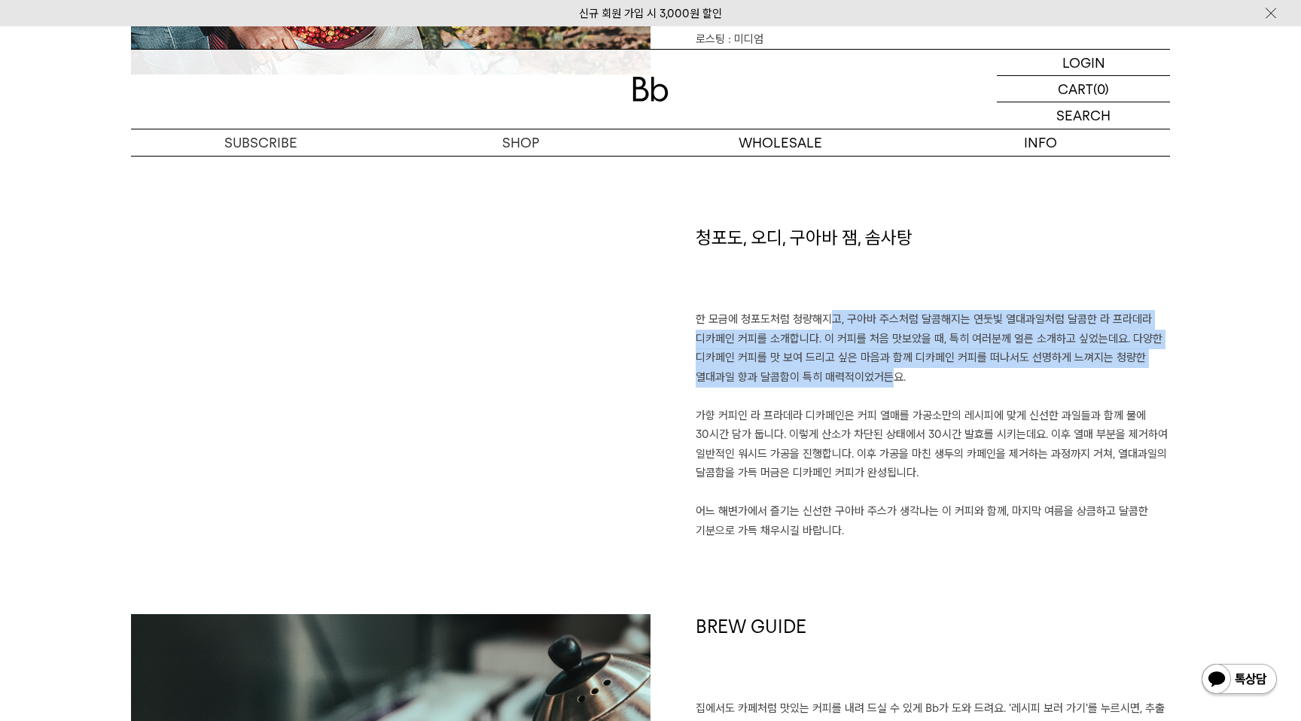
drag, startPoint x: 812, startPoint y: 315, endPoint x: 873, endPoint y: 379, distance: 88.4
click at [873, 379] on p "한 모금에 청포도처럼 청량해지고, 구아바 주스처럼 달콤해지는 연둣빛 열대과일처럼 달콤한 라 프라데라 디카페인 커피를 소개합니다. 이 커피를 처…" at bounding box center [933, 425] width 474 height 230
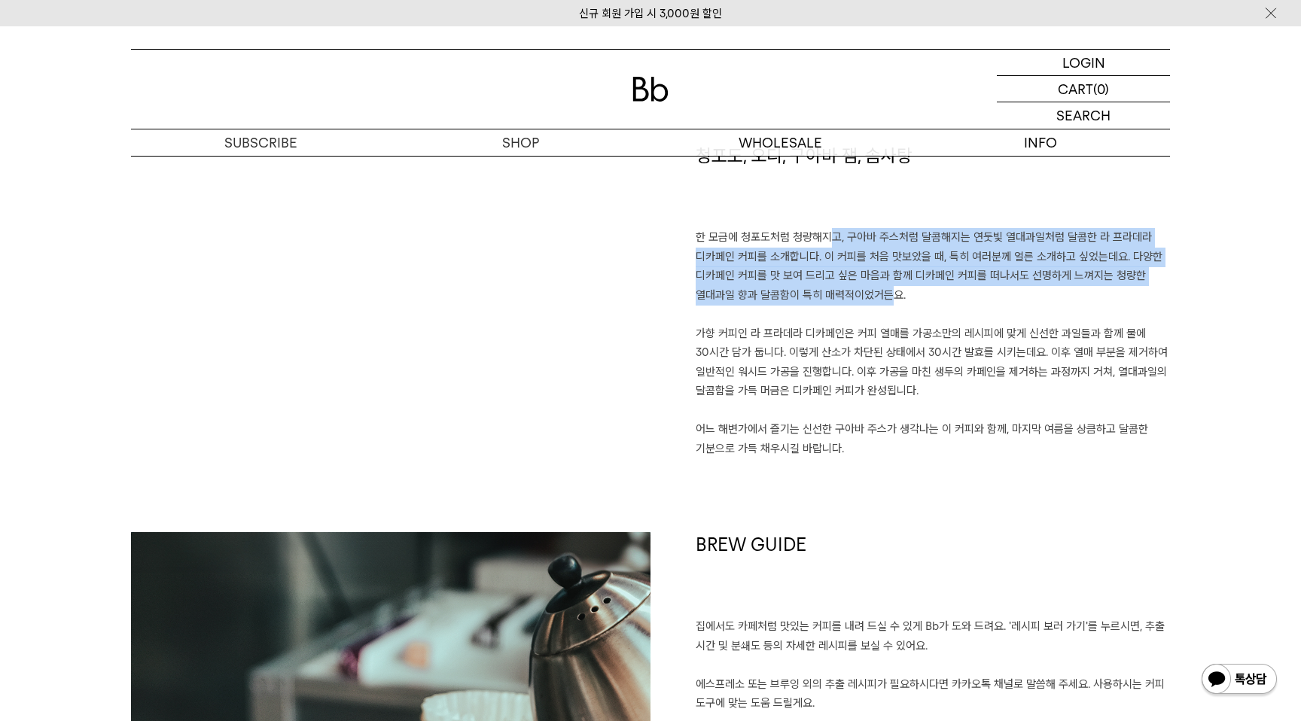
scroll to position [1092, 0]
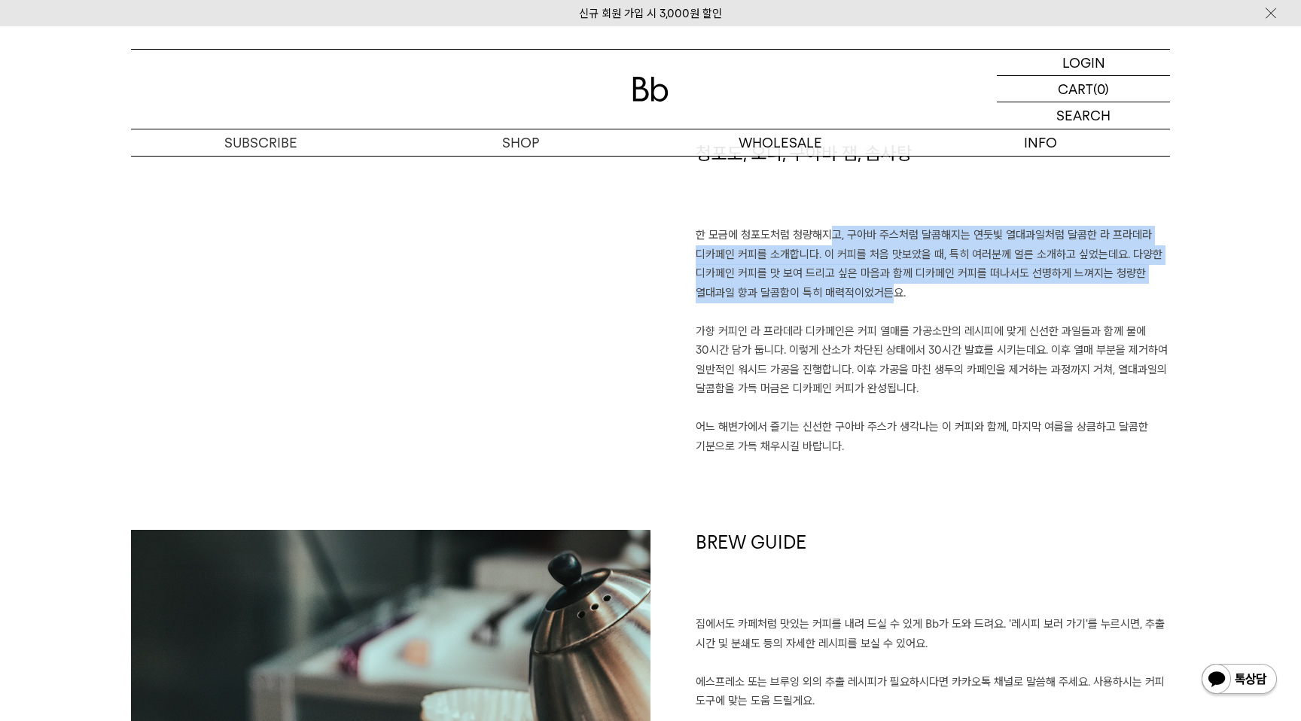
click at [824, 398] on p "한 모금에 청포도처럼 청량해지고, 구아바 주스처럼 달콤해지는 연둣빛 열대과일처럼 달콤한 라 프라데라 디카페인 커피를 소개합니다. 이 커피를 처…" at bounding box center [933, 341] width 474 height 230
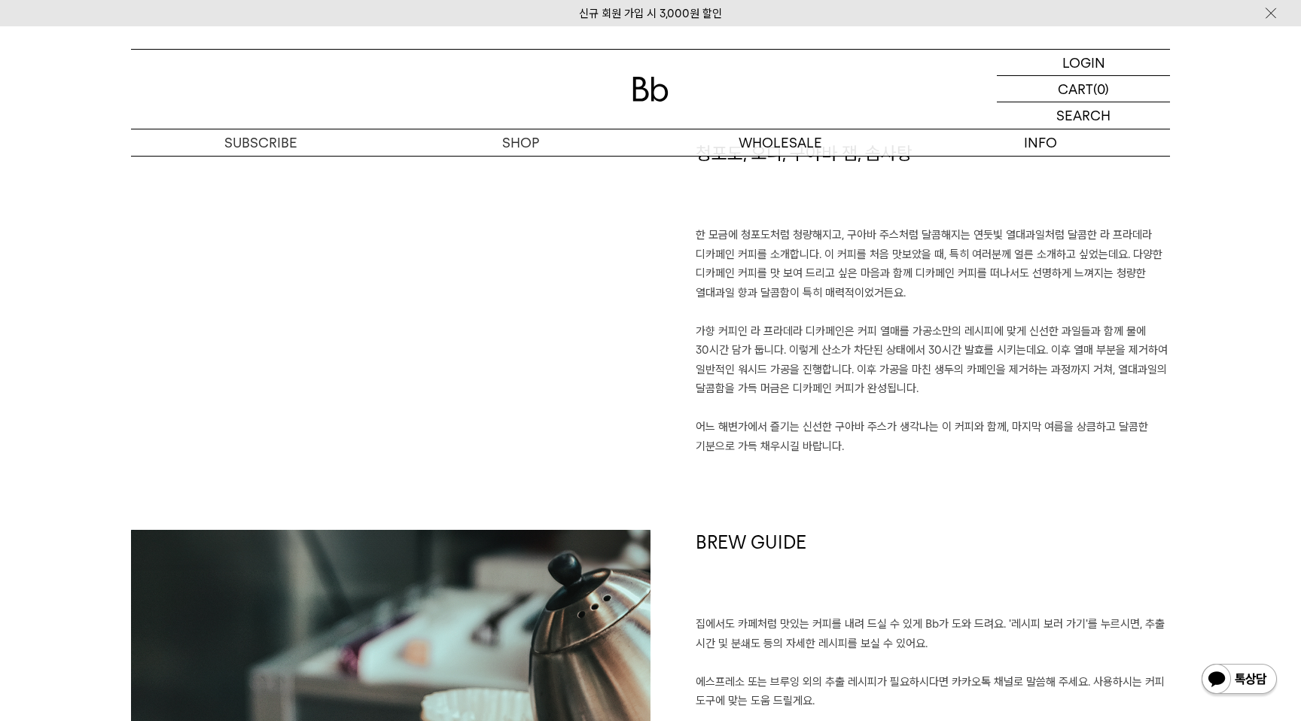
drag, startPoint x: 869, startPoint y: 330, endPoint x: 932, endPoint y: 383, distance: 82.8
click at [932, 383] on p "한 모금에 청포도처럼 청량해지고, 구아바 주스처럼 달콤해지는 연둣빛 열대과일처럼 달콤한 라 프라데라 디카페인 커피를 소개합니다. 이 커피를 처…" at bounding box center [933, 341] width 474 height 230
drag, startPoint x: 891, startPoint y: 428, endPoint x: 914, endPoint y: 443, distance: 27.8
click at [914, 443] on p "한 모금에 청포도처럼 청량해지고, 구아바 주스처럼 달콤해지는 연둣빛 열대과일처럼 달콤한 라 프라데라 디카페인 커피를 소개합니다. 이 커피를 처…" at bounding box center [933, 341] width 474 height 230
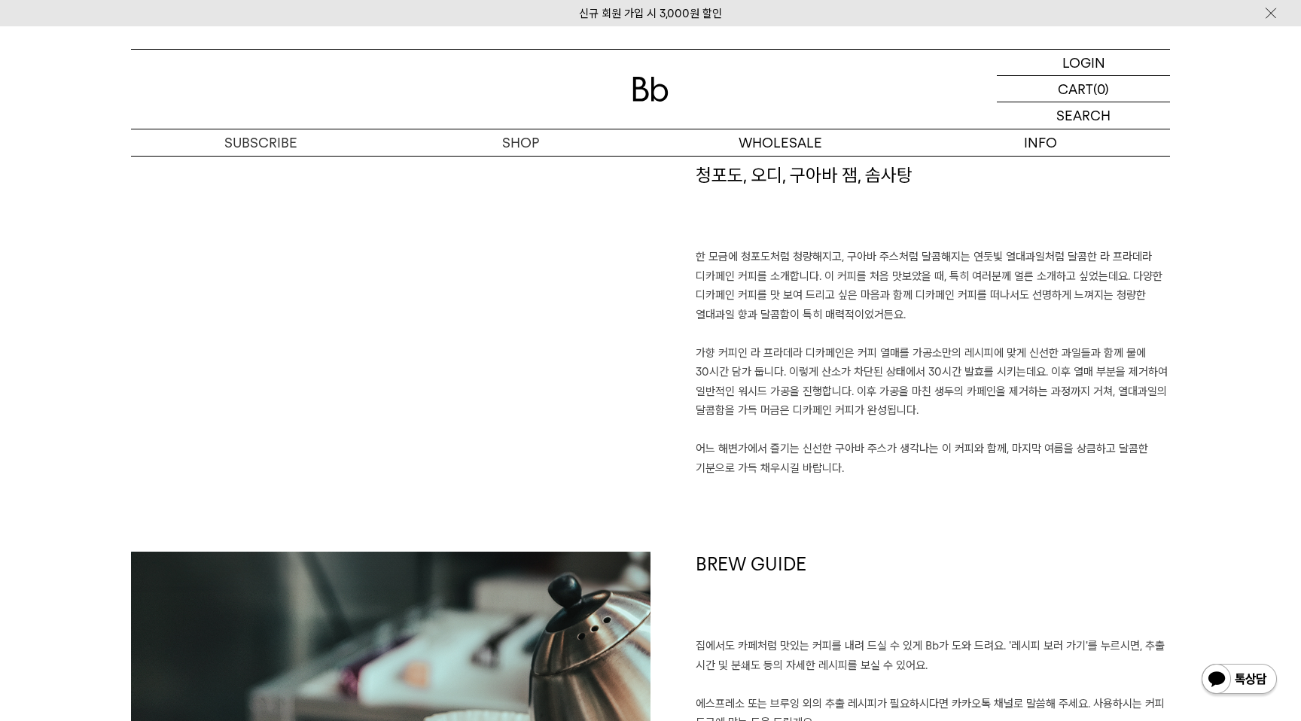
scroll to position [1068, 0]
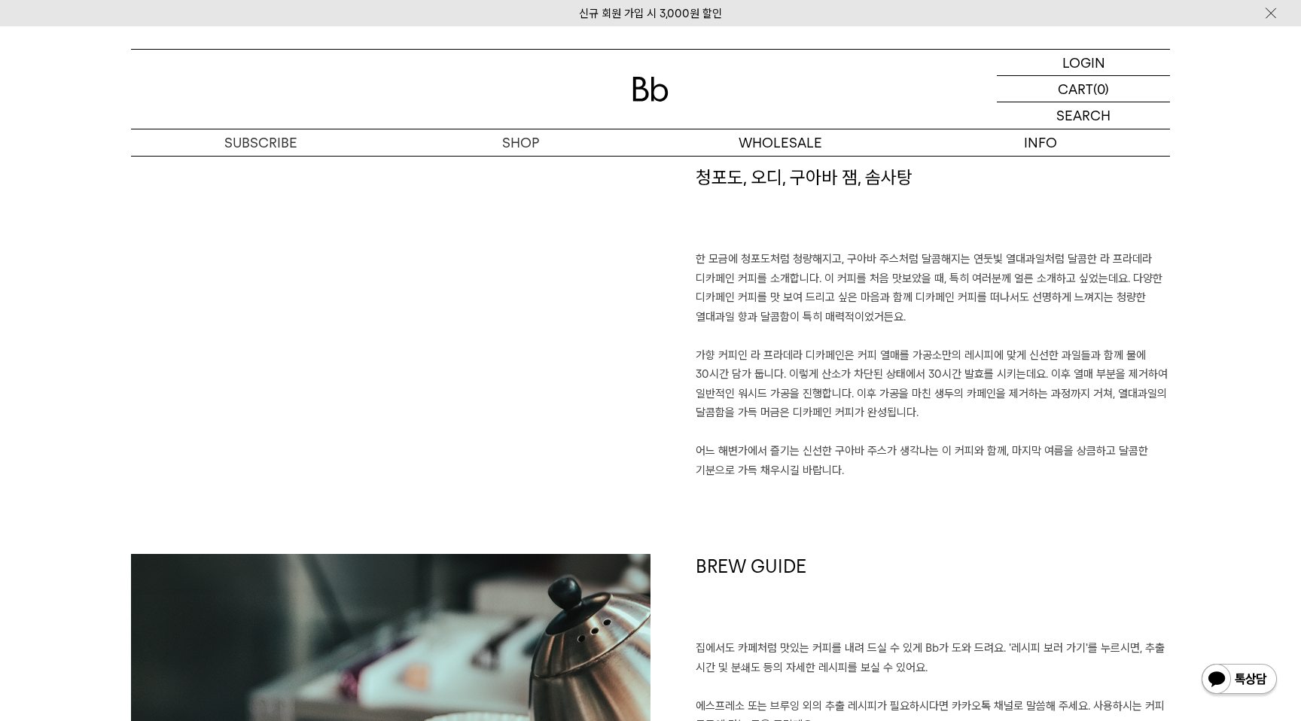
click at [861, 274] on p "한 모금에 청포도처럼 청량해지고, 구아바 주스처럼 달콤해지는 연둣빛 열대과일처럼 달콤한 라 프라데라 디카페인 커피를 소개합니다. 이 커피를 처…" at bounding box center [933, 365] width 474 height 230
click at [882, 297] on p "한 모금에 청포도처럼 청량해지고, 구아바 주스처럼 달콤해지는 연둣빛 열대과일처럼 달콤한 라 프라데라 디카페인 커피를 소개합니다. 이 커피를 처…" at bounding box center [933, 365] width 474 height 230
drag, startPoint x: 861, startPoint y: 297, endPoint x: 939, endPoint y: 307, distance: 79.0
click at [939, 307] on p "한 모금에 청포도처럼 청량해지고, 구아바 주스처럼 달콤해지는 연둣빛 열대과일처럼 달콤한 라 프라데라 디카페인 커피를 소개합니다. 이 커피를 처…" at bounding box center [933, 365] width 474 height 230
drag, startPoint x: 781, startPoint y: 318, endPoint x: 816, endPoint y: 320, distance: 35.5
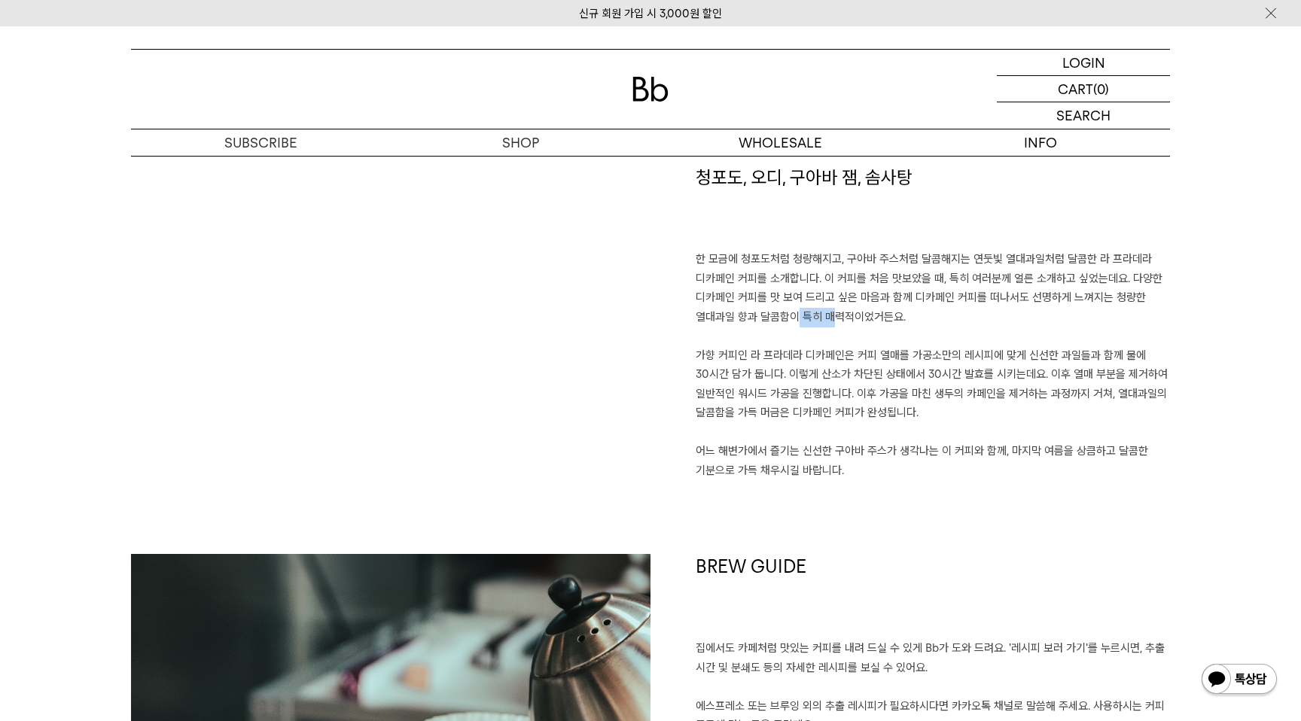
click at [816, 320] on p "한 모금에 청포도처럼 청량해지고, 구아바 주스처럼 달콤해지는 연둣빛 열대과일처럼 달콤한 라 프라데라 디카페인 커피를 소개합니다. 이 커피를 처…" at bounding box center [933, 365] width 474 height 230
drag, startPoint x: 839, startPoint y: 358, endPoint x: 911, endPoint y: 356, distance: 72.3
click at [911, 356] on p "한 모금에 청포도처럼 청량해지고, 구아바 주스처럼 달콤해지는 연둣빛 열대과일처럼 달콤한 라 프라데라 디카페인 커피를 소개합니다. 이 커피를 처…" at bounding box center [933, 365] width 474 height 230
drag, startPoint x: 772, startPoint y: 371, endPoint x: 879, endPoint y: 373, distance: 107.7
click at [879, 373] on p "한 모금에 청포도처럼 청량해지고, 구아바 주스처럼 달콤해지는 연둣빛 열대과일처럼 달콤한 라 프라데라 디카페인 커피를 소개합니다. 이 커피를 처…" at bounding box center [933, 365] width 474 height 230
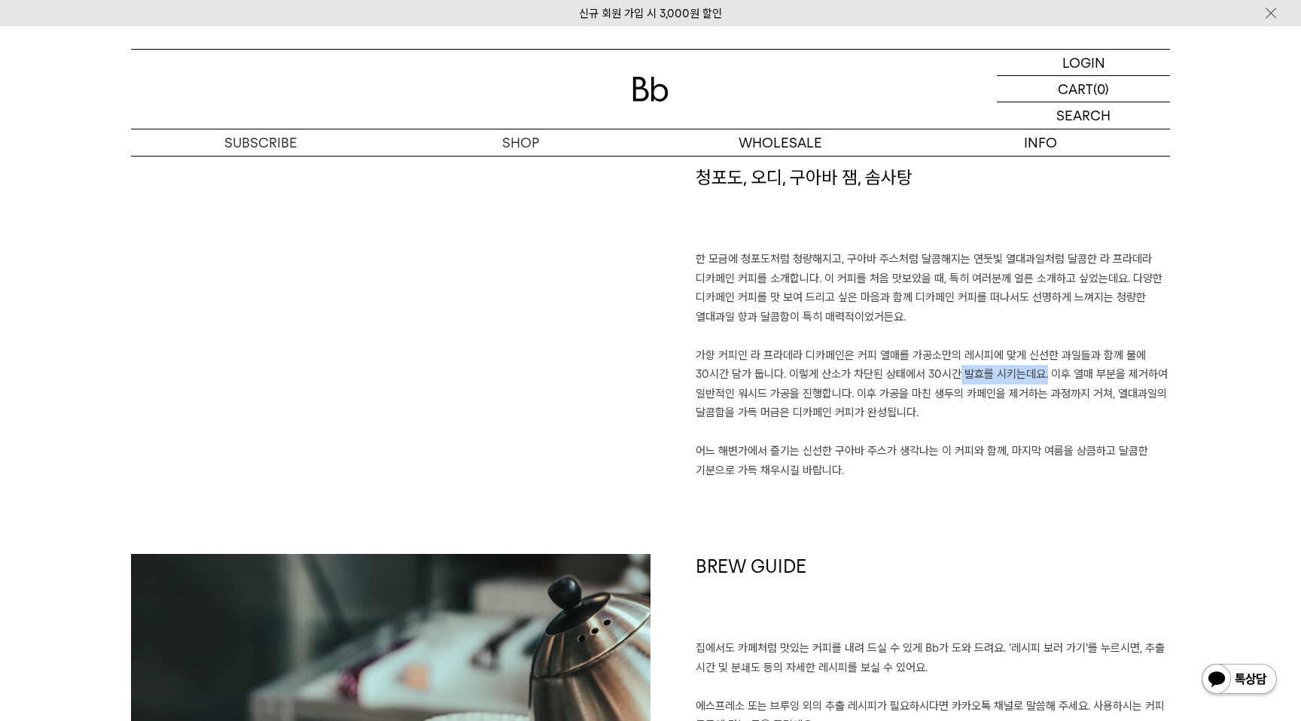
drag, startPoint x: 936, startPoint y: 373, endPoint x: 1030, endPoint y: 375, distance: 94.1
click at [1030, 375] on p "한 모금에 청포도처럼 청량해지고, 구아바 주스처럼 달콤해지는 연둣빛 열대과일처럼 달콤한 라 프라데라 디카페인 커피를 소개합니다. 이 커피를 처…" at bounding box center [933, 365] width 474 height 230
drag, startPoint x: 825, startPoint y: 395, endPoint x: 865, endPoint y: 393, distance: 39.9
click at [865, 393] on p "한 모금에 청포도처럼 청량해지고, 구아바 주스처럼 달콤해지는 연둣빛 열대과일처럼 달콤한 라 프라데라 디카페인 커피를 소개합니다. 이 커피를 처…" at bounding box center [933, 365] width 474 height 230
drag, startPoint x: 937, startPoint y: 393, endPoint x: 1030, endPoint y: 387, distance: 92.8
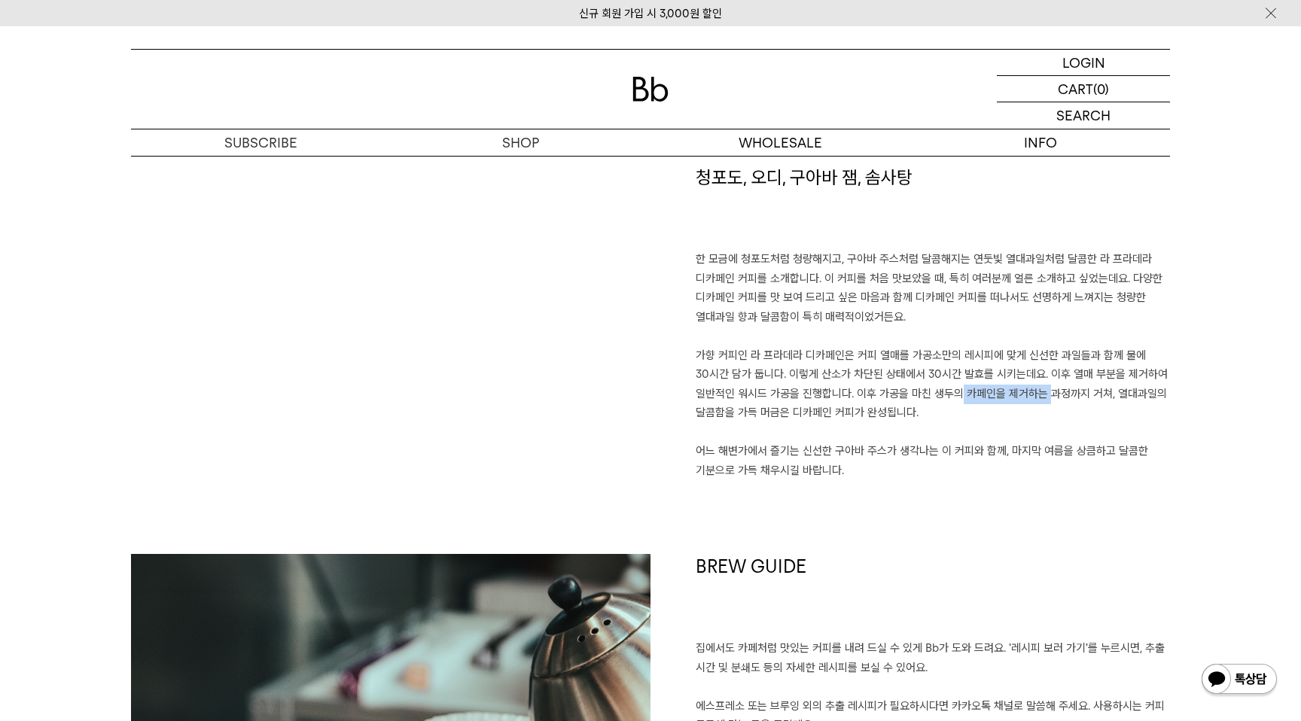
click at [1030, 387] on p "한 모금에 청포도처럼 청량해지고, 구아바 주스처럼 달콤해지는 연둣빛 열대과일처럼 달콤한 라 프라데라 디카페인 커피를 소개합니다. 이 커피를 처…" at bounding box center [933, 365] width 474 height 230
drag, startPoint x: 764, startPoint y: 407, endPoint x: 820, endPoint y: 412, distance: 55.9
click at [820, 412] on p "한 모금에 청포도처럼 청량해지고, 구아바 주스처럼 달콤해지는 연둣빛 열대과일처럼 달콤한 라 프라데라 디카페인 커피를 소개합니다. 이 커피를 처…" at bounding box center [933, 365] width 474 height 230
drag, startPoint x: 775, startPoint y: 446, endPoint x: 926, endPoint y: 452, distance: 150.7
click at [926, 452] on p "한 모금에 청포도처럼 청량해지고, 구아바 주스처럼 달콤해지는 연둣빛 열대과일처럼 달콤한 라 프라데라 디카페인 커피를 소개합니다. 이 커피를 처…" at bounding box center [933, 365] width 474 height 230
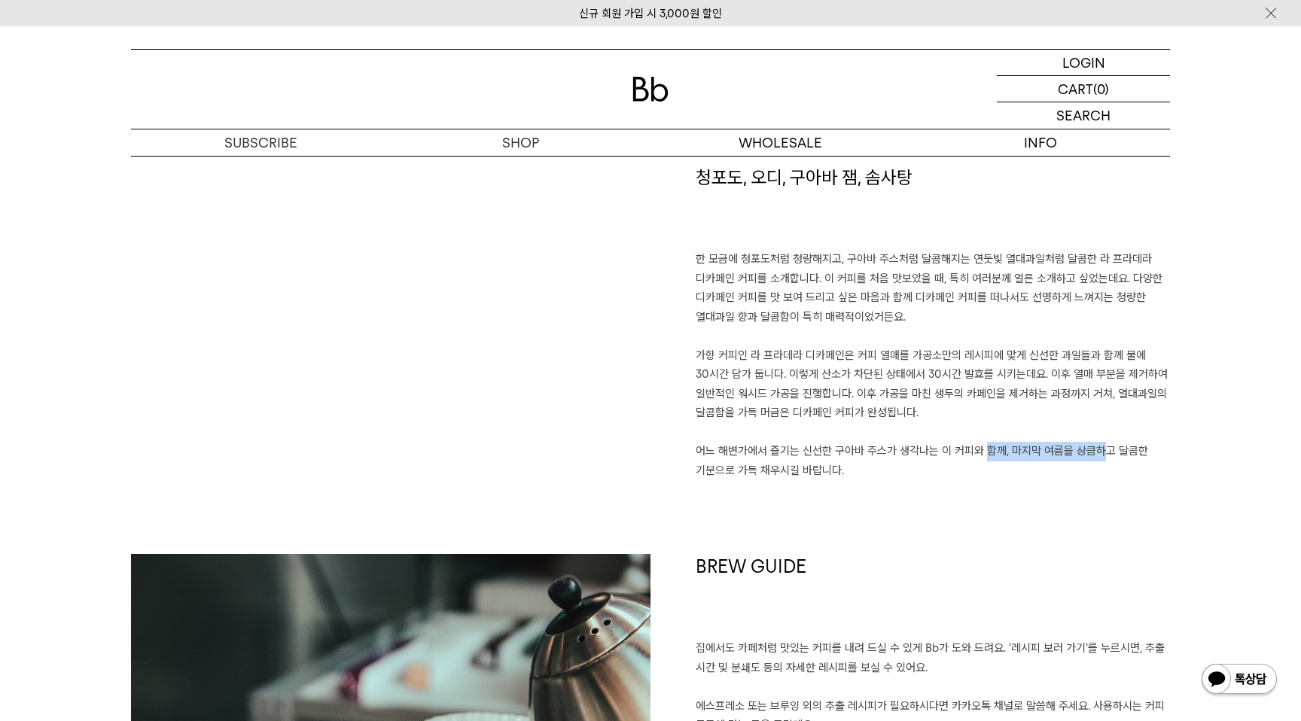
drag, startPoint x: 969, startPoint y: 449, endPoint x: 1083, endPoint y: 453, distance: 113.7
click at [1083, 453] on p "한 모금에 청포도처럼 청량해지고, 구아바 주스처럼 달콤해지는 연둣빛 열대과일처럼 달콤한 라 프라데라 디카페인 커피를 소개합니다. 이 커피를 처…" at bounding box center [933, 365] width 474 height 230
drag, startPoint x: 751, startPoint y: 468, endPoint x: 809, endPoint y: 468, distance: 58.7
click at [809, 468] on p "한 모금에 청포도처럼 청량해지고, 구아바 주스처럼 달콤해지는 연둣빛 열대과일처럼 달콤한 라 프라데라 디카페인 커피를 소개합니다. 이 커피를 처…" at bounding box center [933, 365] width 474 height 230
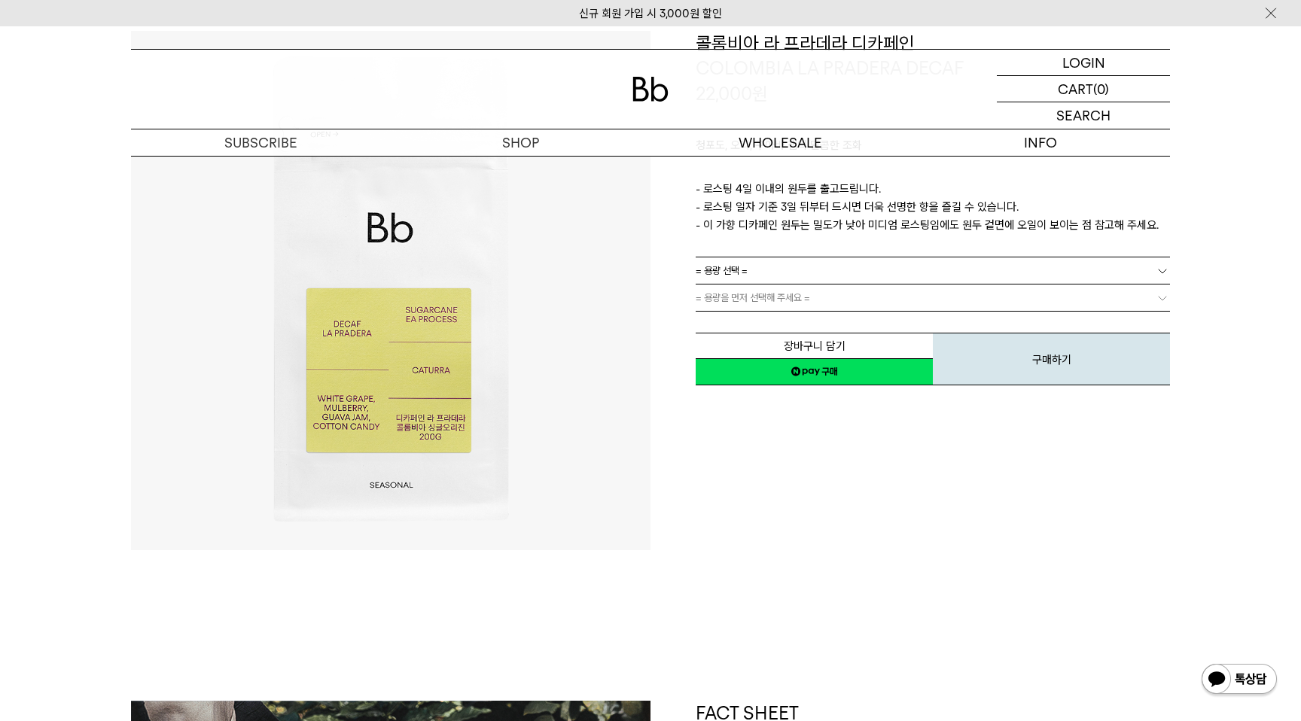
scroll to position [0, 0]
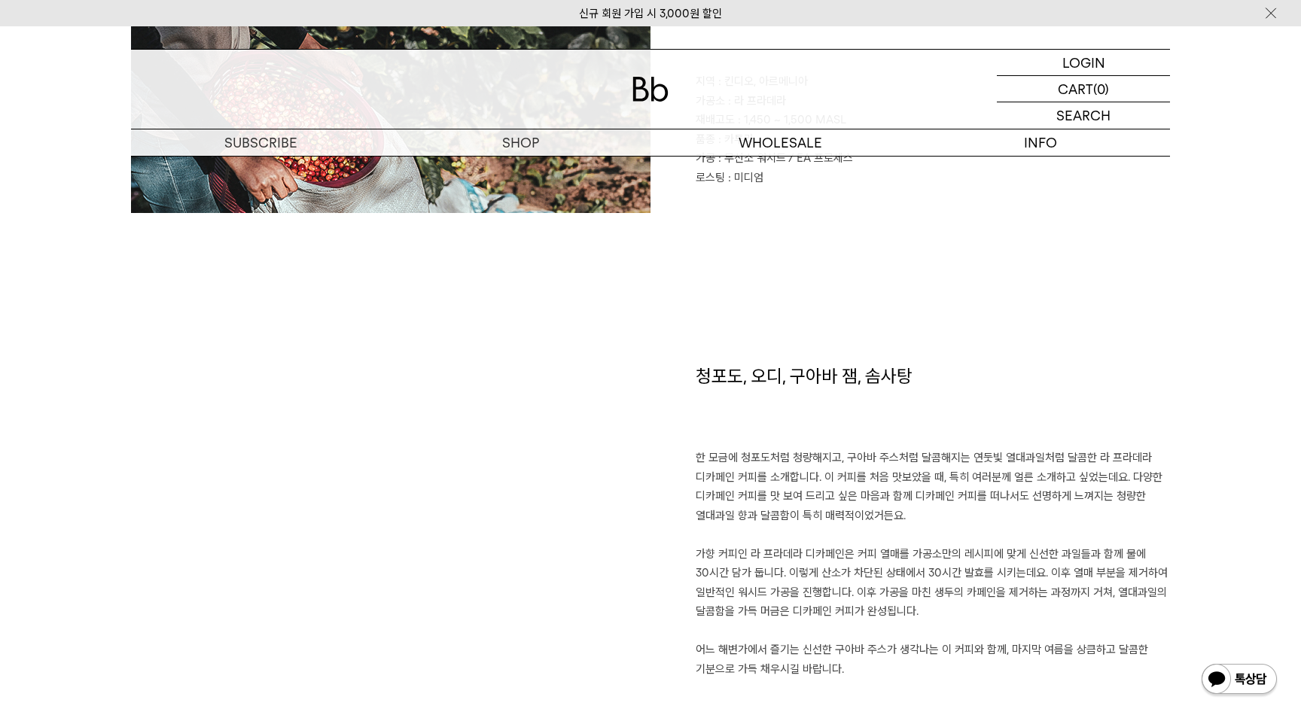
scroll to position [870, 0]
click at [958, 543] on p "한 모금에 청포도처럼 청량해지고, 구아바 주스처럼 달콤해지는 연둣빛 열대과일처럼 달콤한 라 프라데라 디카페인 커피를 소개합니다. 이 커피를 처…" at bounding box center [933, 563] width 474 height 230
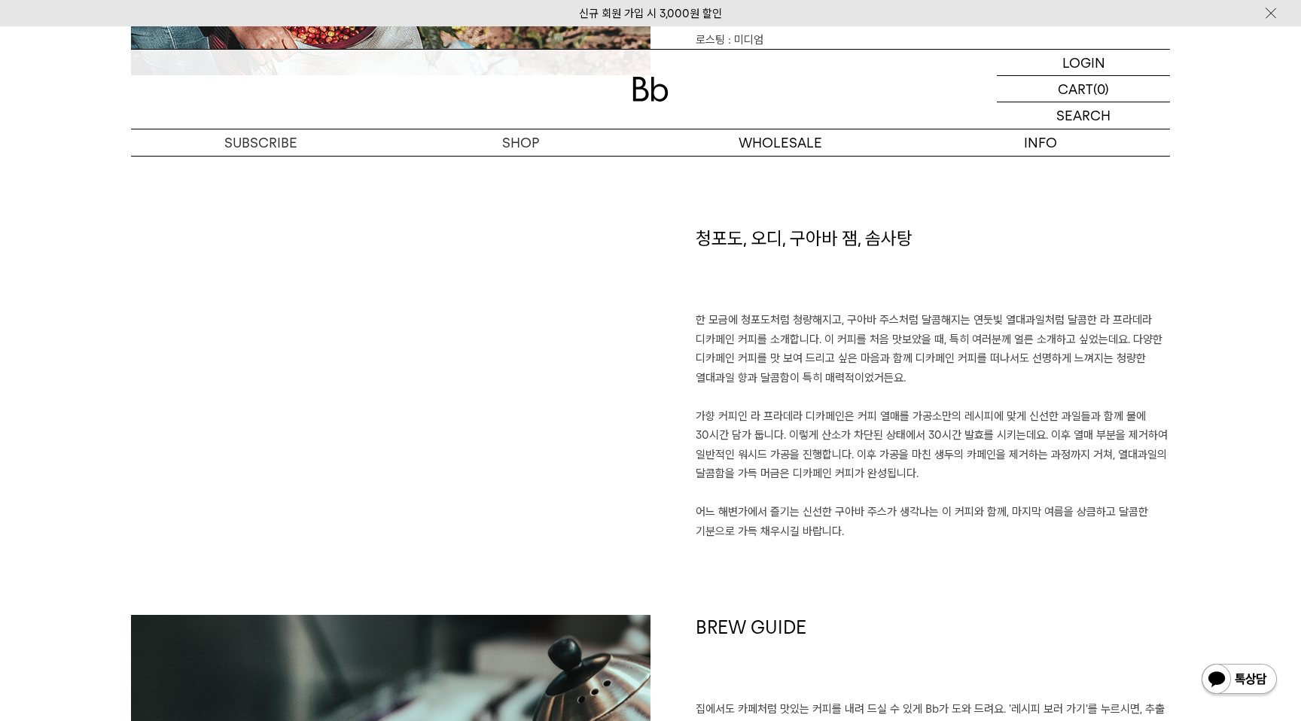
scroll to position [824, 0]
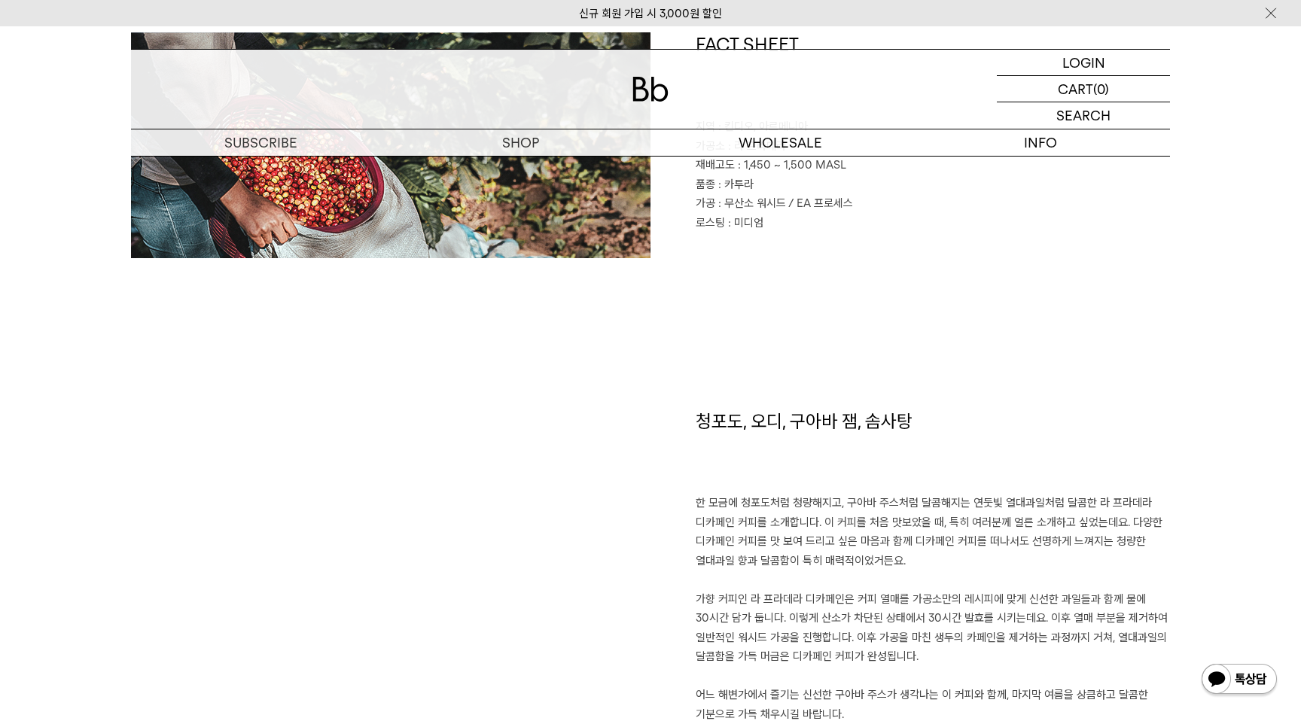
click at [854, 518] on p "한 모금에 청포도처럼 청량해지고, 구아바 주스처럼 달콤해지는 연둣빛 열대과일처럼 달콤한 라 프라데라 디카페인 커피를 소개합니다. 이 커피를 처…" at bounding box center [933, 609] width 474 height 230
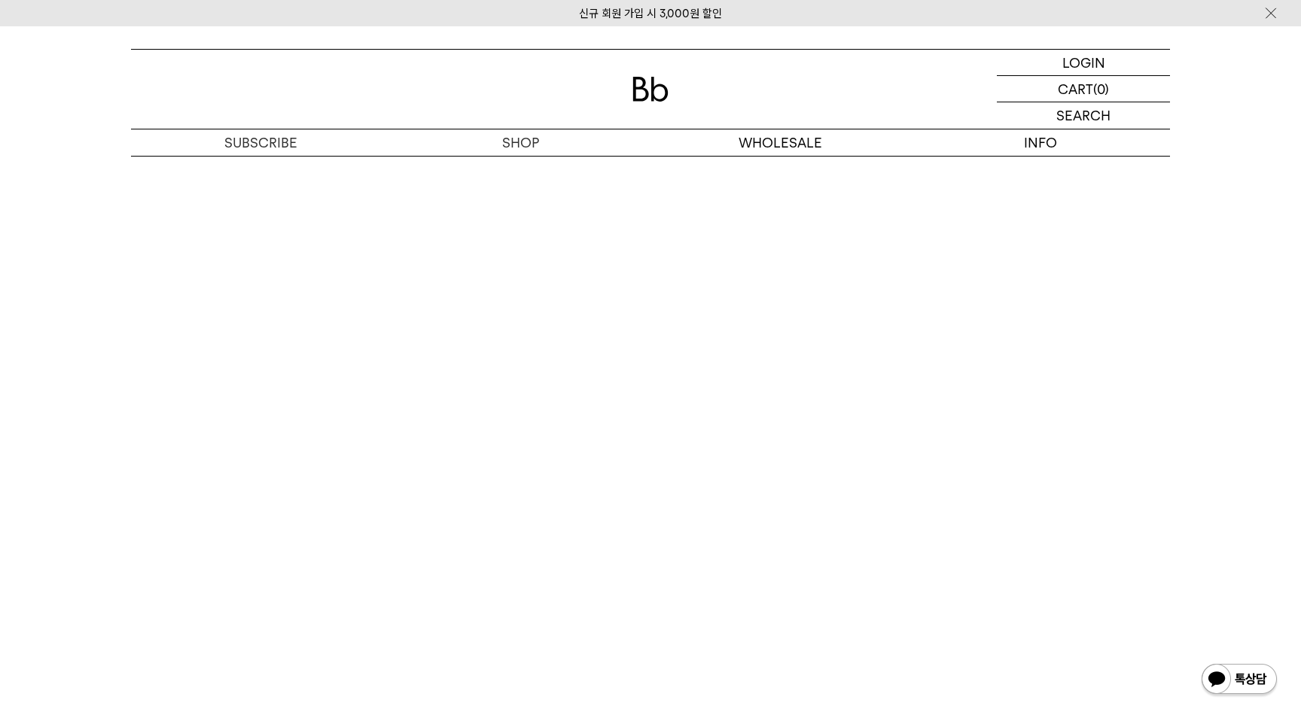
scroll to position [2923, 0]
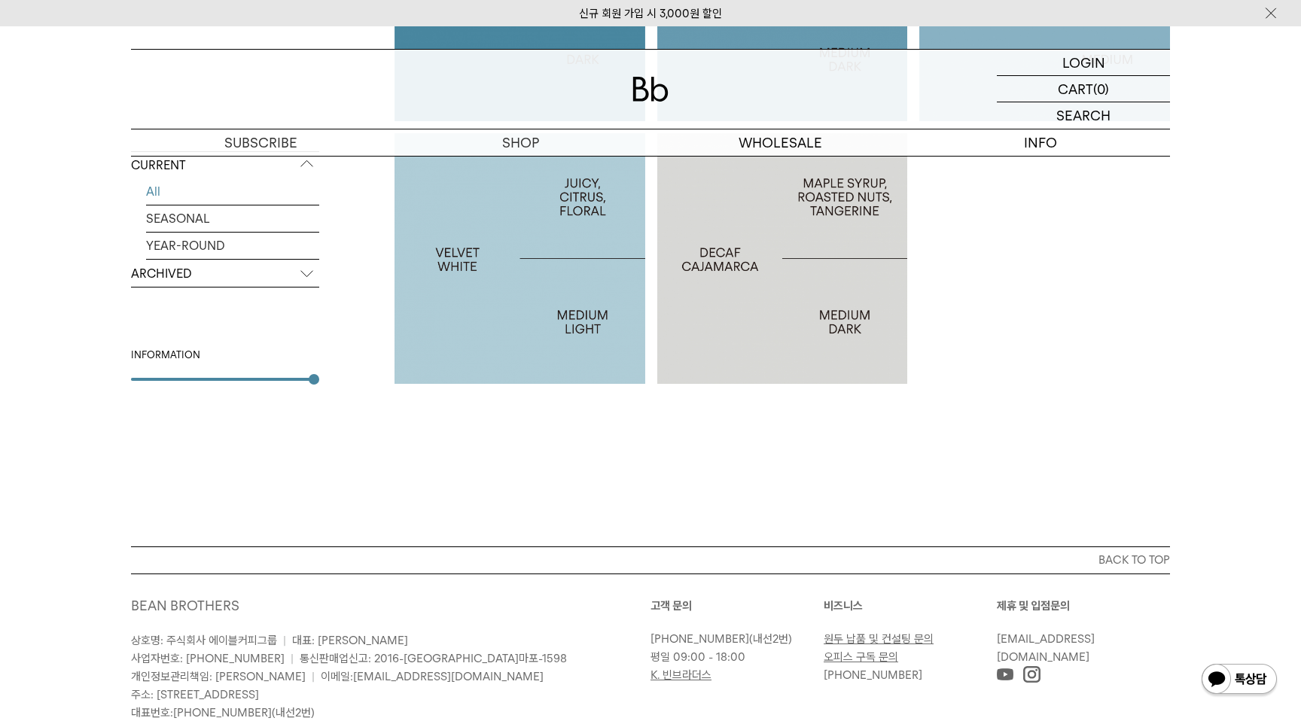
scroll to position [1424, 0]
